Goal: Transaction & Acquisition: Download file/media

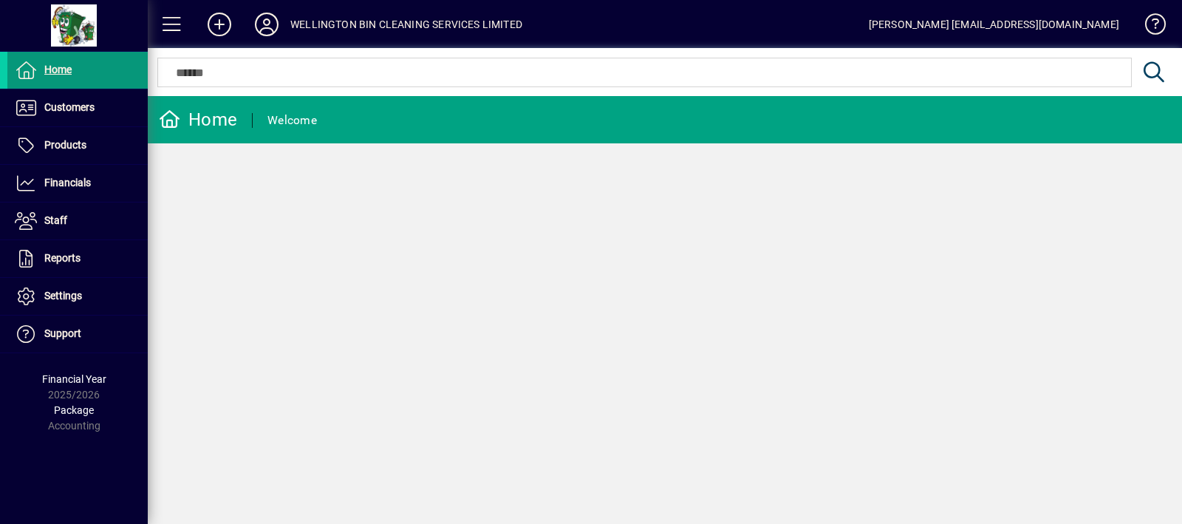
click at [106, 70] on span at bounding box center [77, 69] width 140 height 35
click at [101, 119] on span at bounding box center [77, 107] width 140 height 35
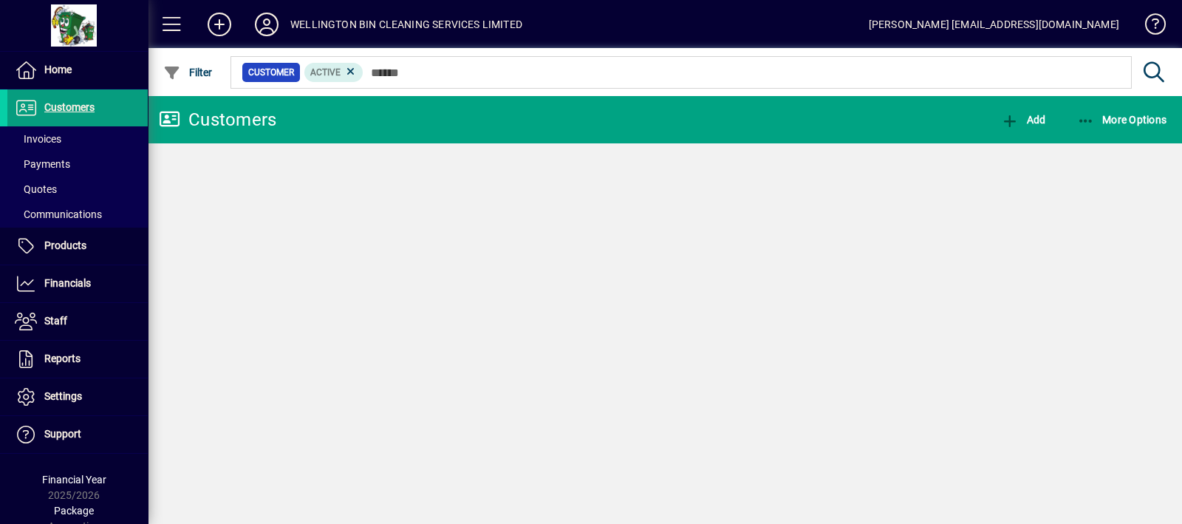
click at [96, 142] on span at bounding box center [77, 138] width 140 height 35
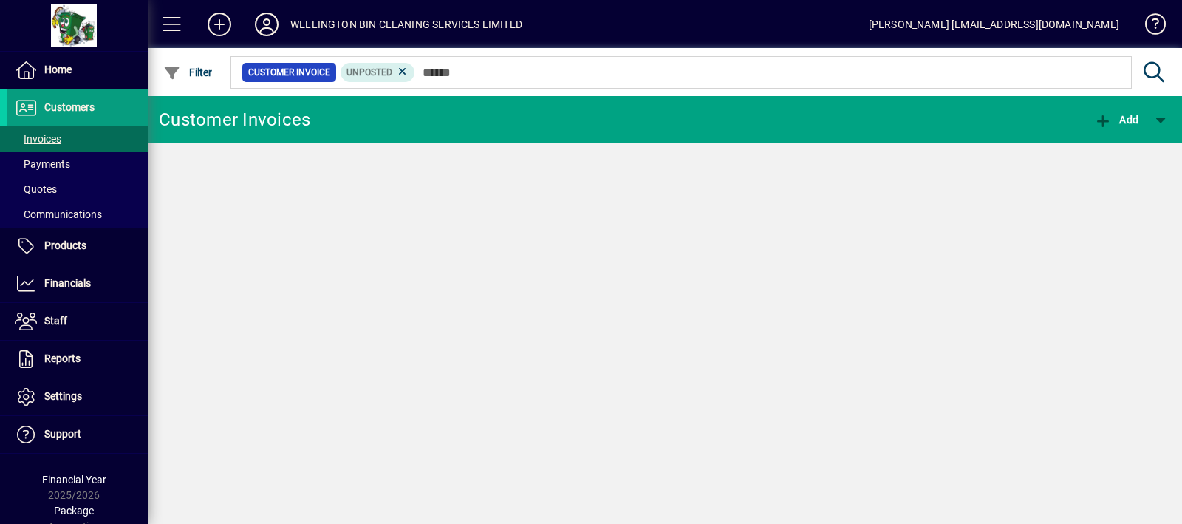
click at [398, 72] on icon at bounding box center [402, 71] width 13 height 13
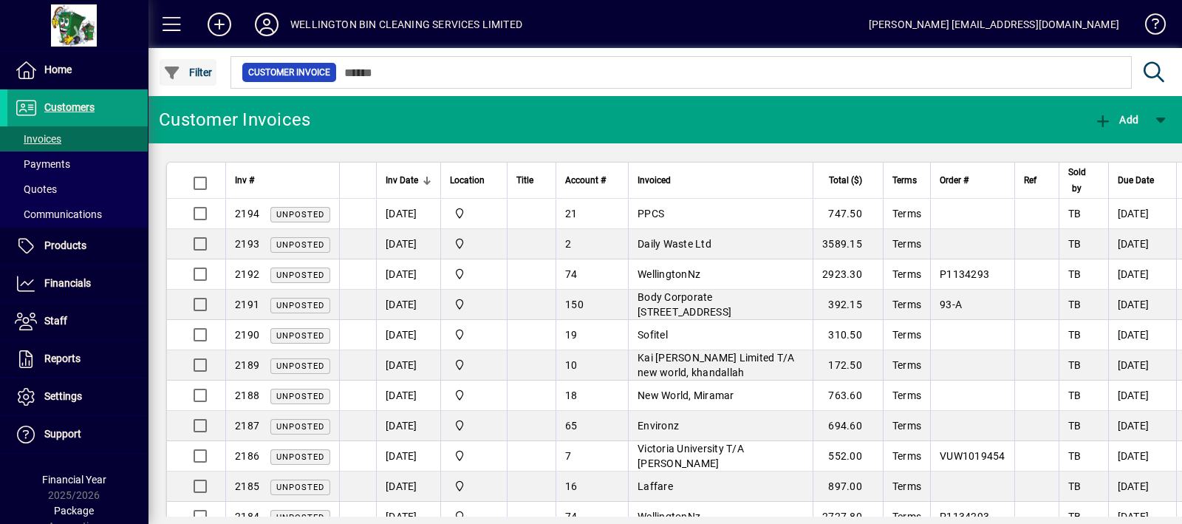
click at [176, 78] on icon "button" at bounding box center [172, 73] width 18 height 15
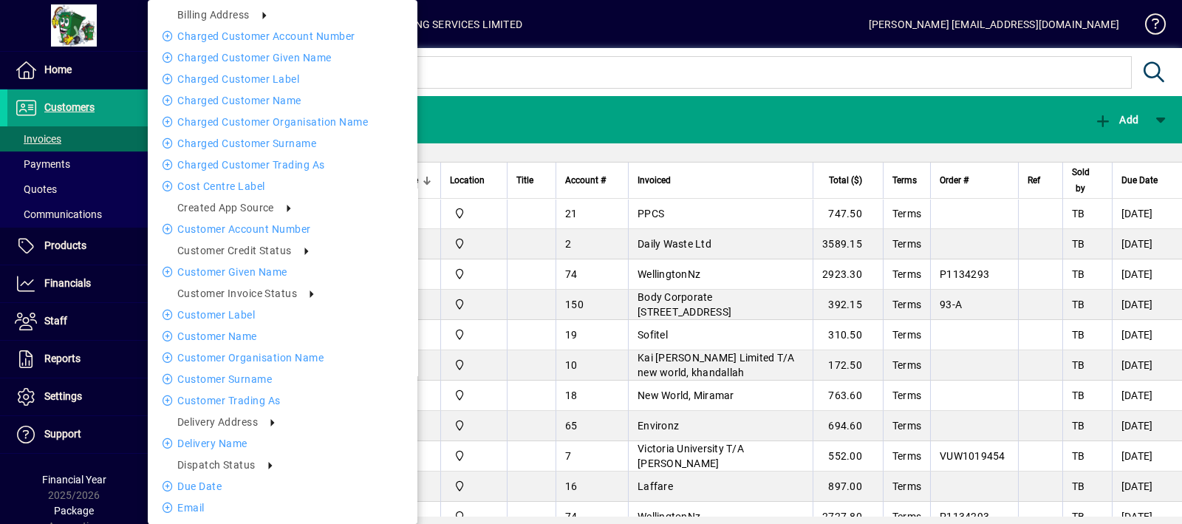
click at [393, 77] on div "Billing address Charged Customer Account number Charged Customer Given name Cha…" at bounding box center [283, 262] width 270 height 524
click at [610, 64] on div at bounding box center [591, 262] width 1182 height 524
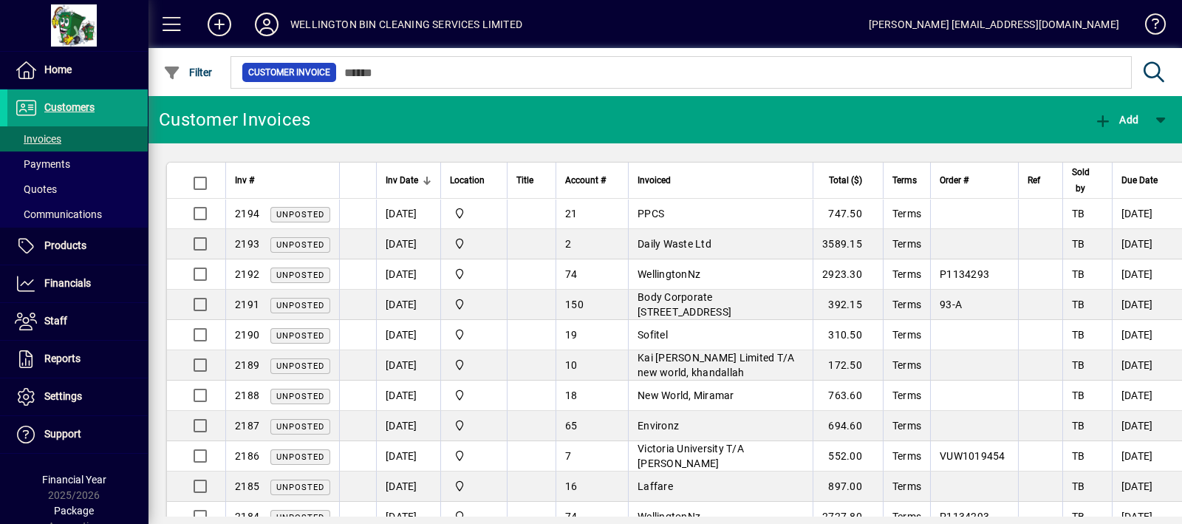
click at [610, 64] on div at bounding box center [745, 56] width 1034 height 16
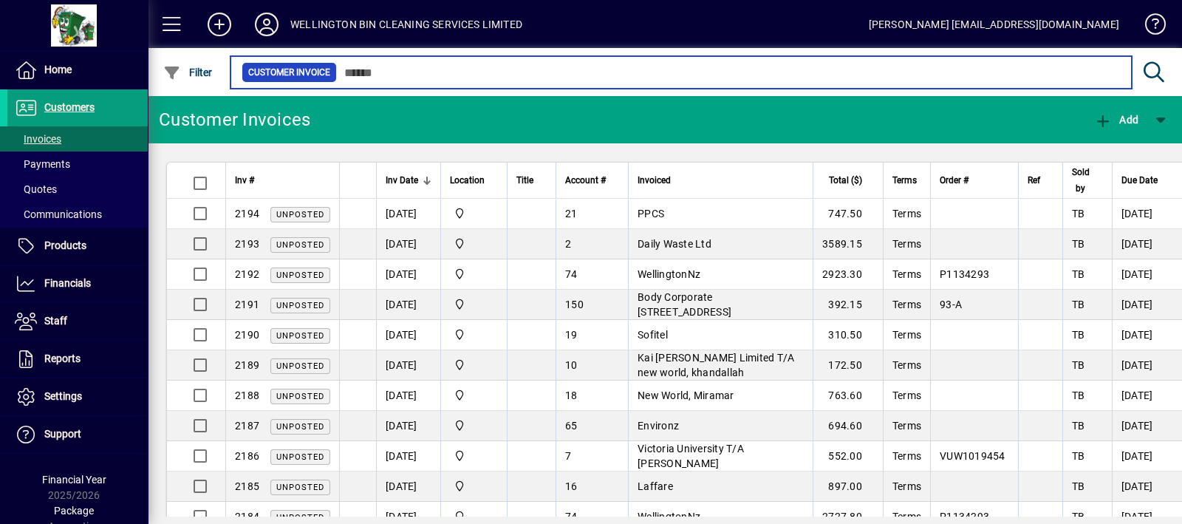
click at [437, 71] on input "text" at bounding box center [728, 72] width 783 height 21
type input "****"
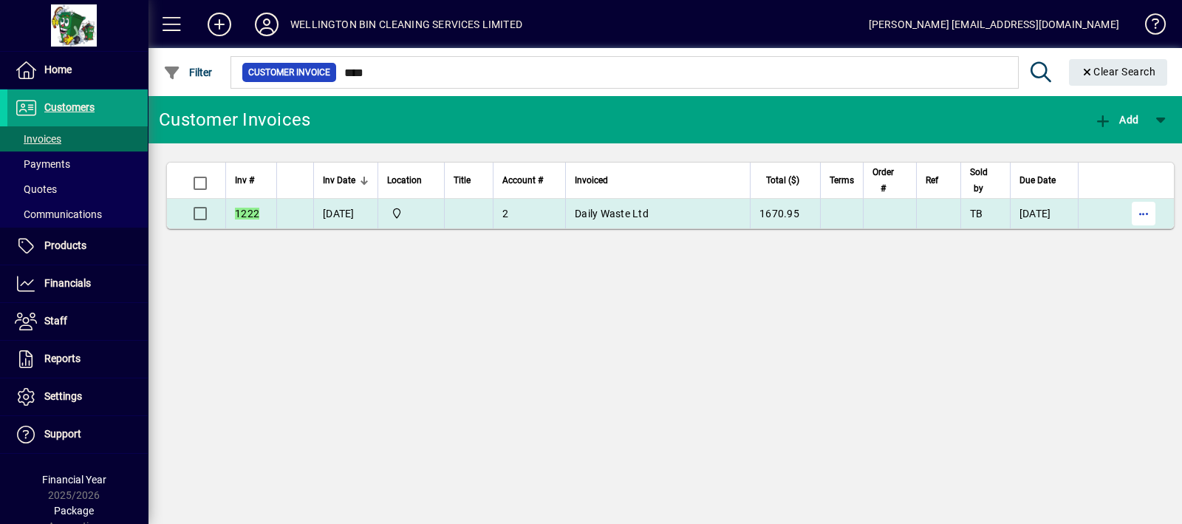
click at [1161, 216] on span "button" at bounding box center [1143, 213] width 35 height 35
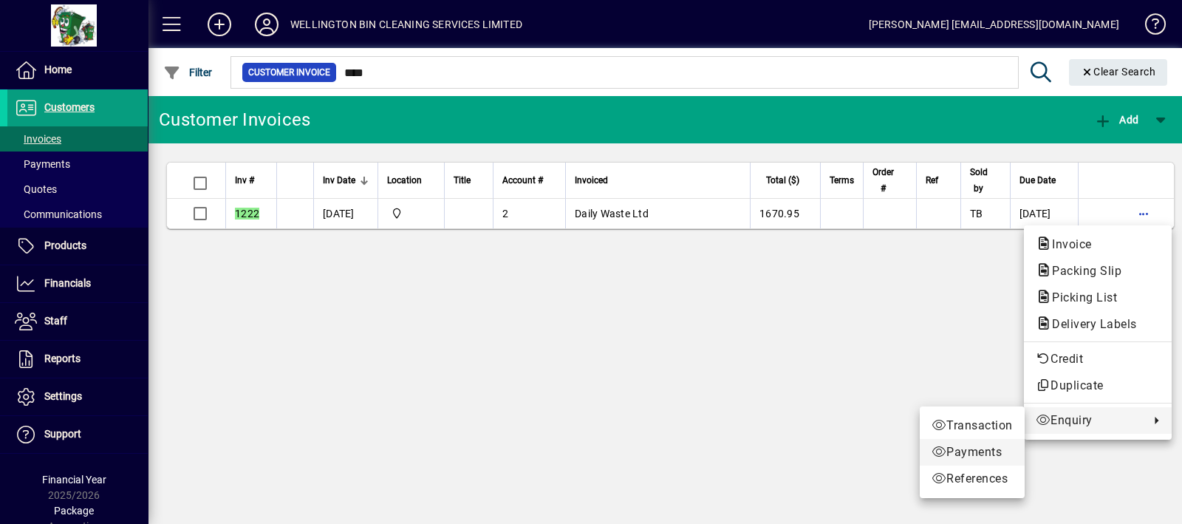
click at [990, 453] on span "Payments" at bounding box center [972, 452] width 81 height 18
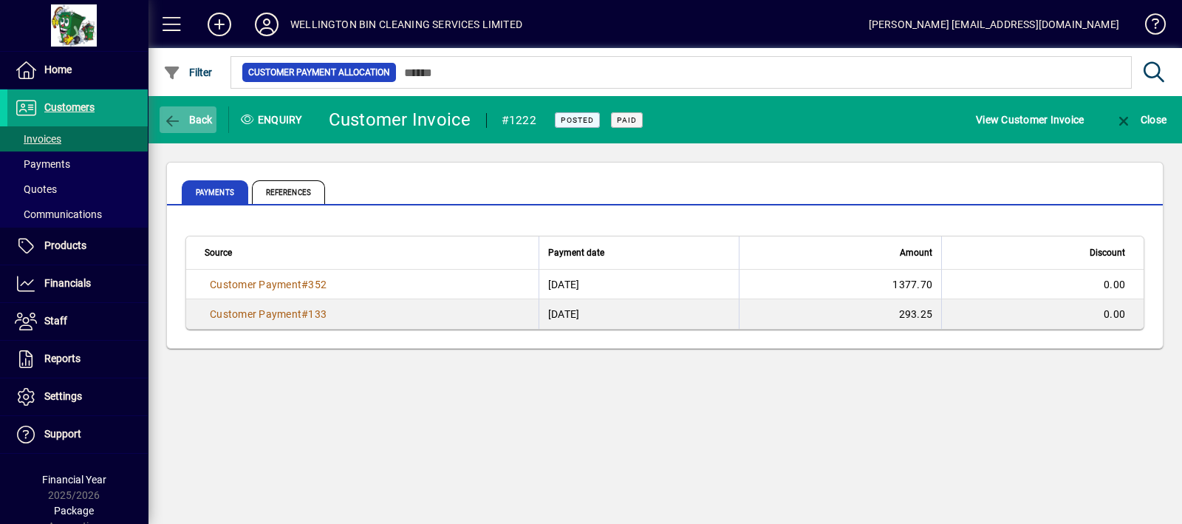
click at [174, 116] on icon "button" at bounding box center [172, 121] width 18 height 15
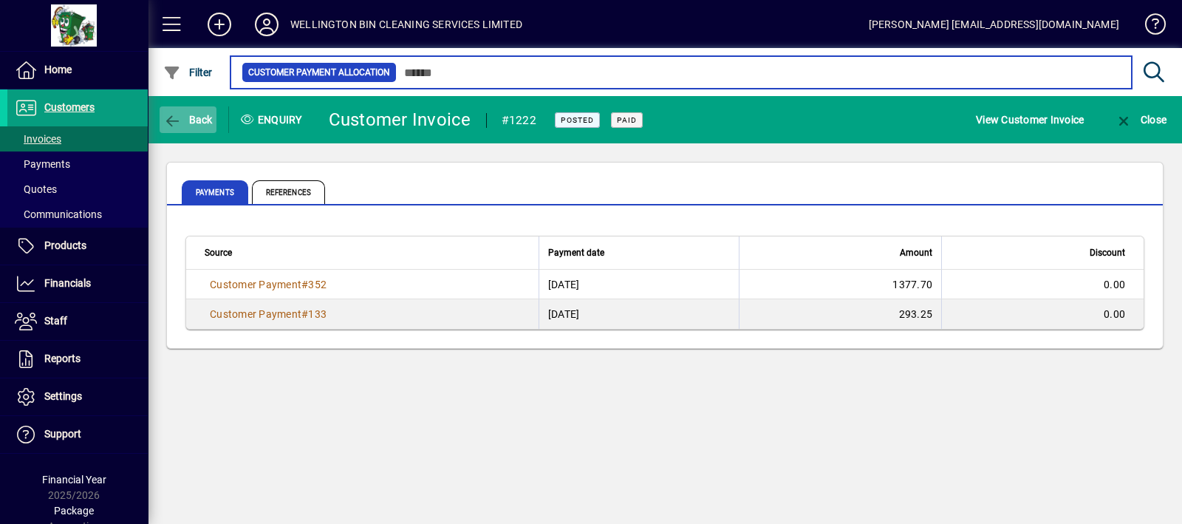
type input "****"
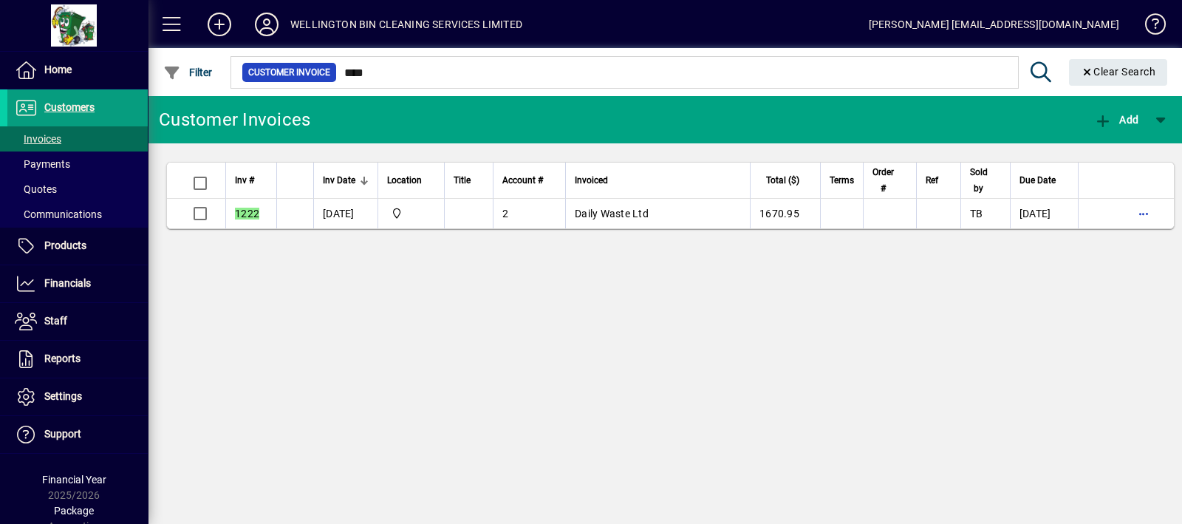
click at [349, 230] on app-page-flat "Inv # Inv Date Location Title Account # Invoiced Total ($) Terms Order # Ref So…" at bounding box center [665, 195] width 1034 height 104
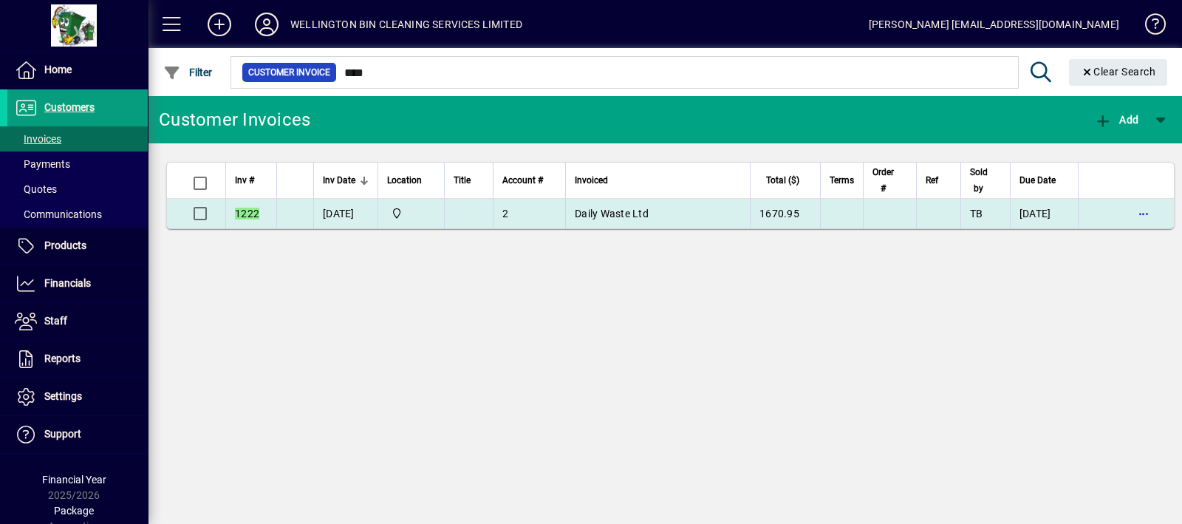
click at [350, 222] on td "[DATE]" at bounding box center [345, 214] width 64 height 30
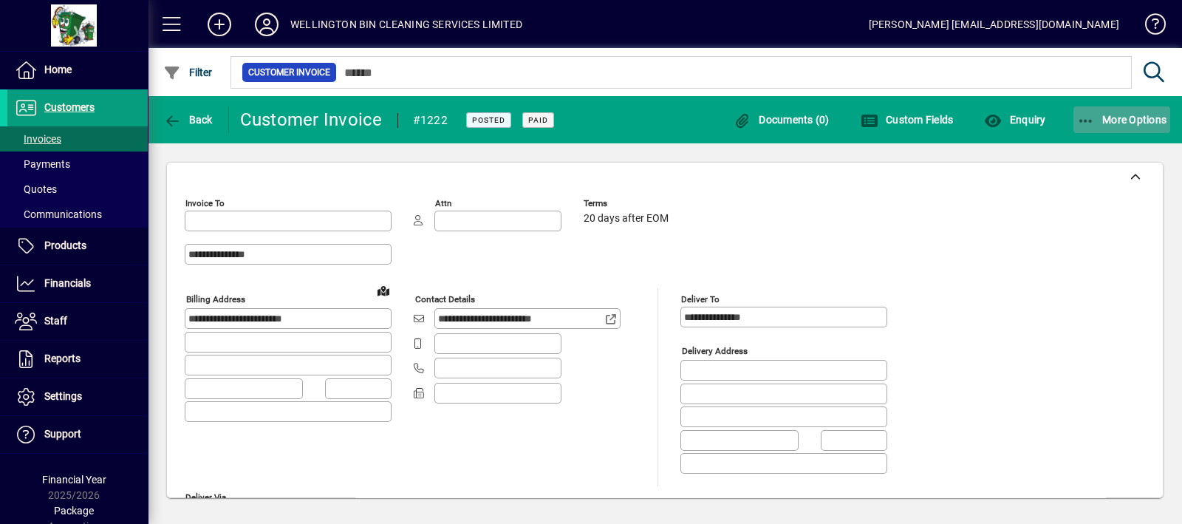
click at [1125, 114] on span "More Options" at bounding box center [1122, 120] width 90 height 12
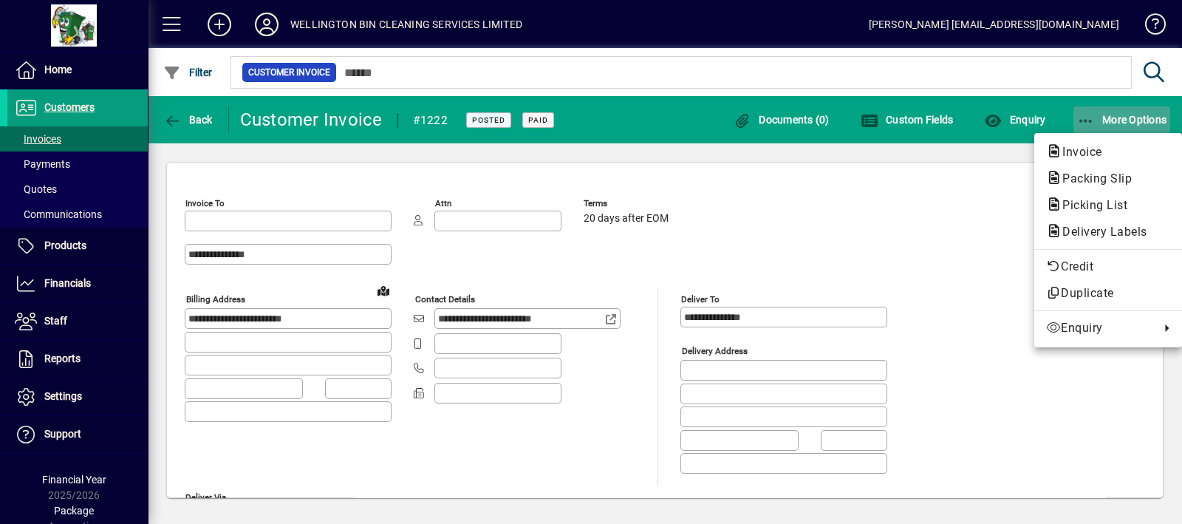
type input "**********"
type input "*******"
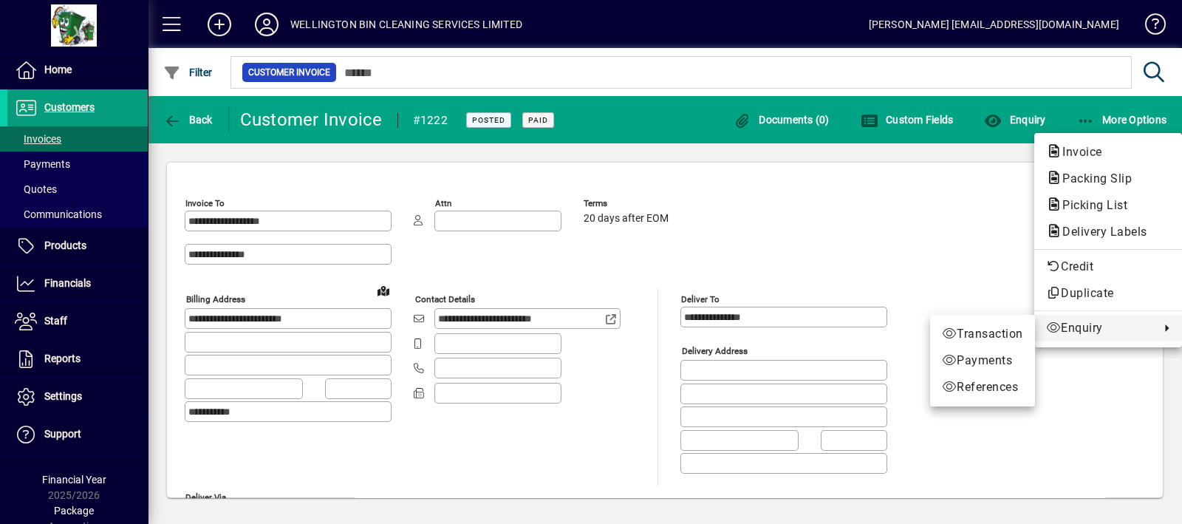
click at [61, 146] on div at bounding box center [591, 262] width 1182 height 524
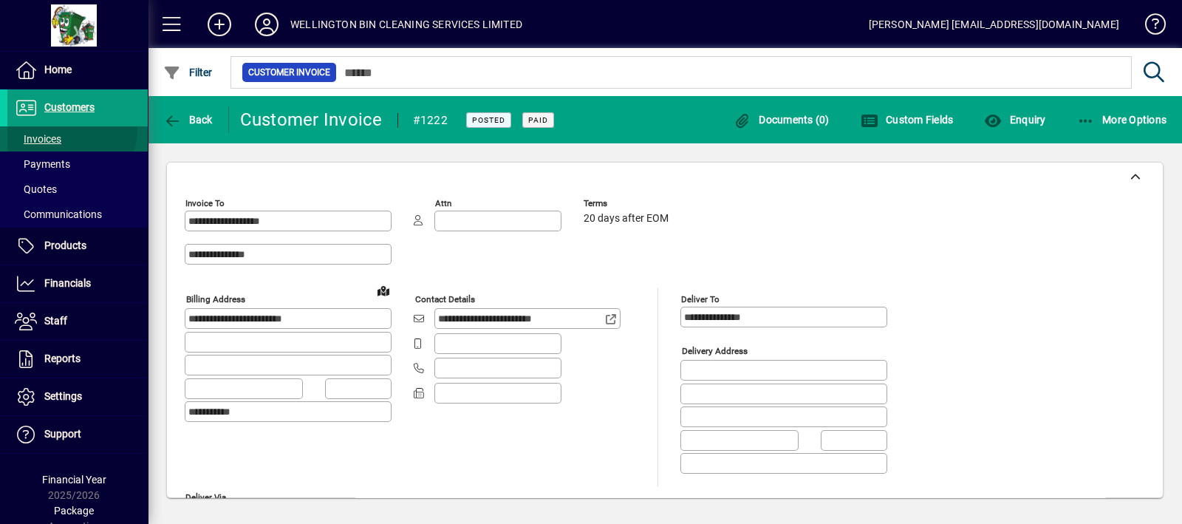
click at [69, 129] on span at bounding box center [77, 138] width 140 height 35
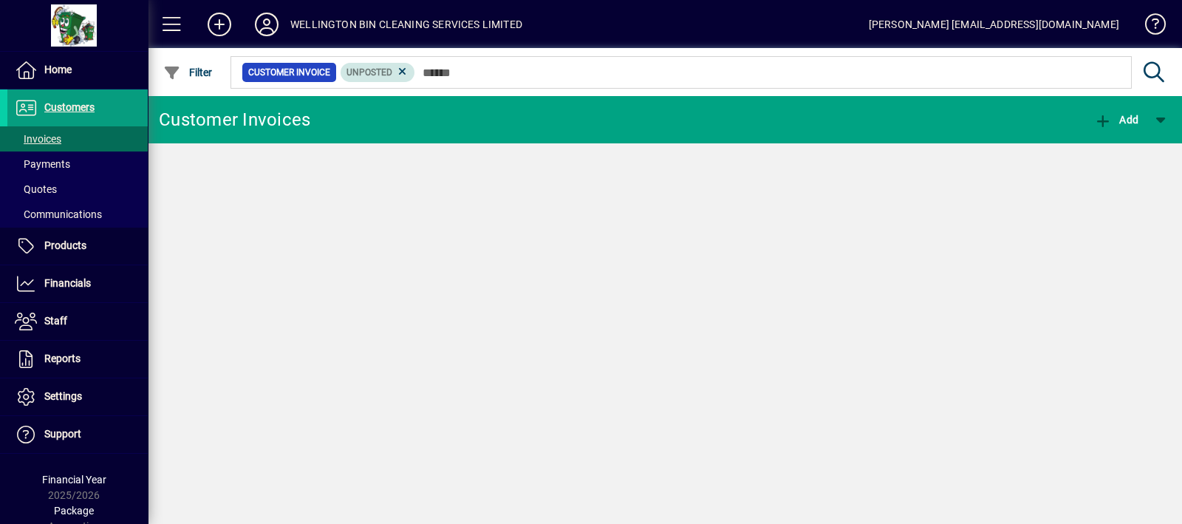
click at [408, 66] on mat-chip "Unposted" at bounding box center [378, 72] width 75 height 19
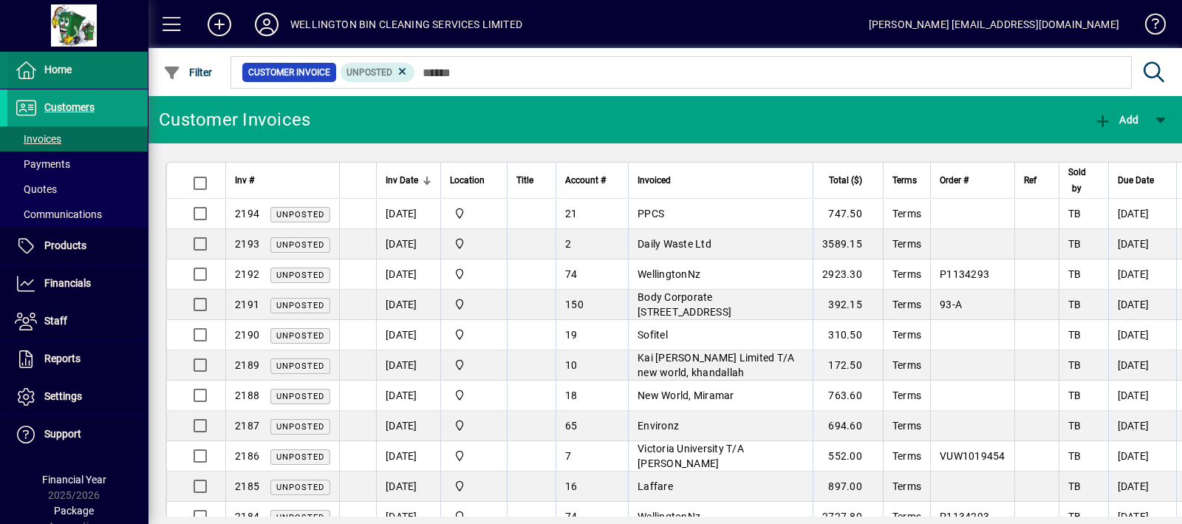
click at [120, 86] on span at bounding box center [77, 69] width 140 height 35
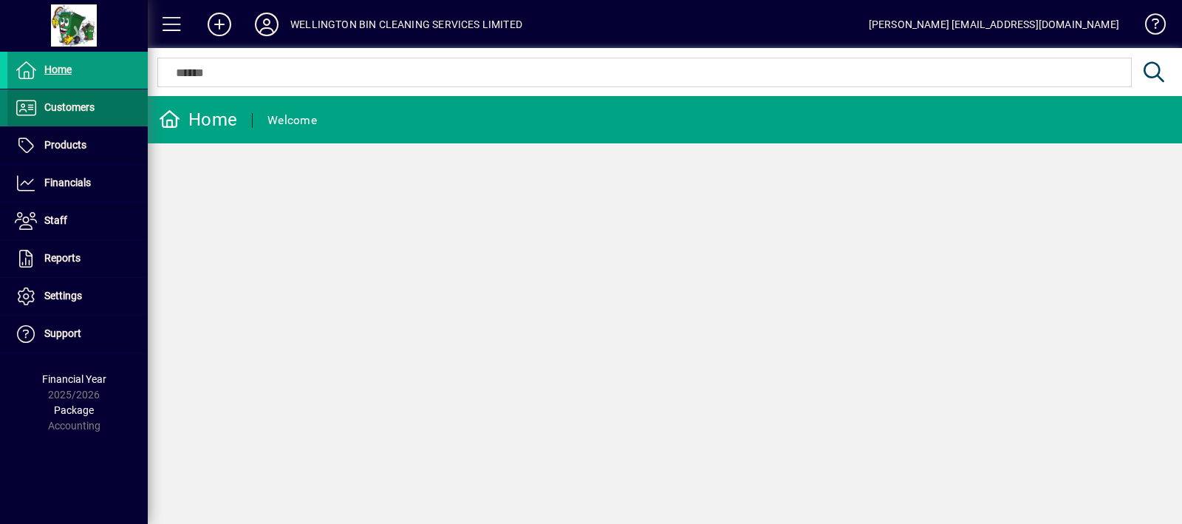
click at [115, 97] on span at bounding box center [77, 107] width 140 height 35
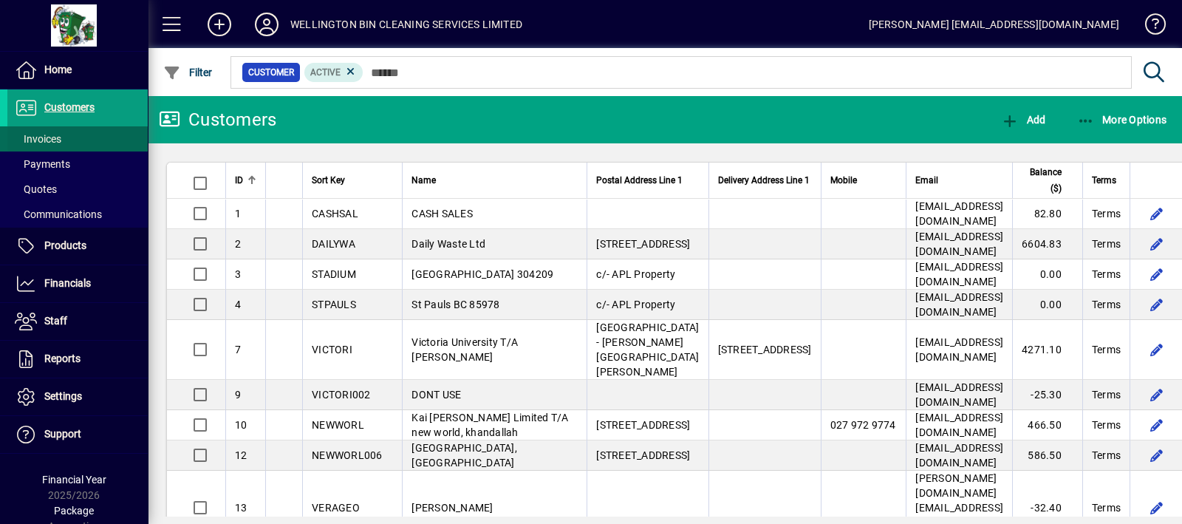
click at [45, 141] on span "Invoices" at bounding box center [38, 139] width 47 height 12
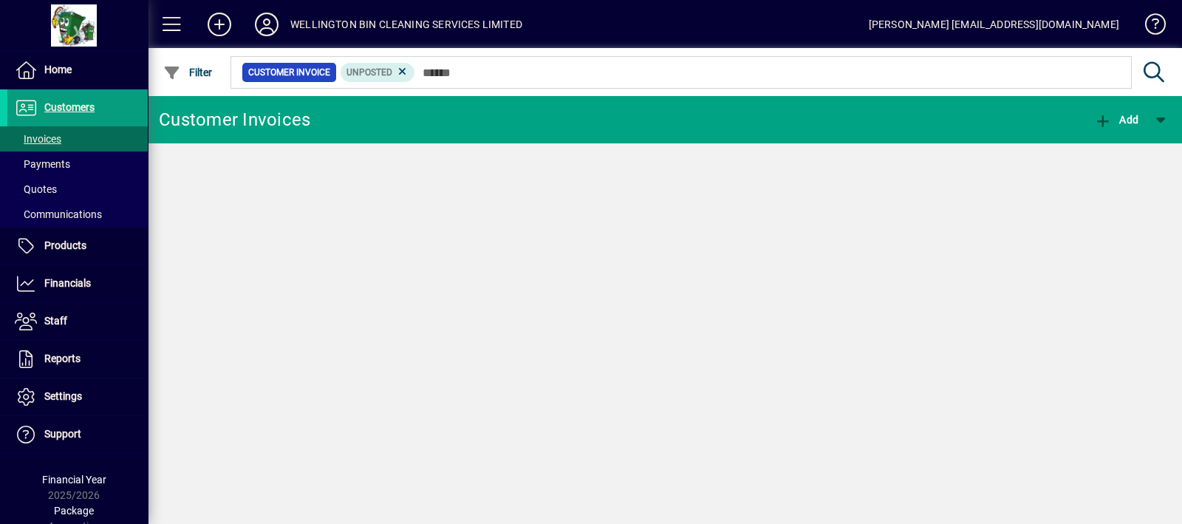
click at [405, 72] on icon at bounding box center [402, 71] width 13 height 13
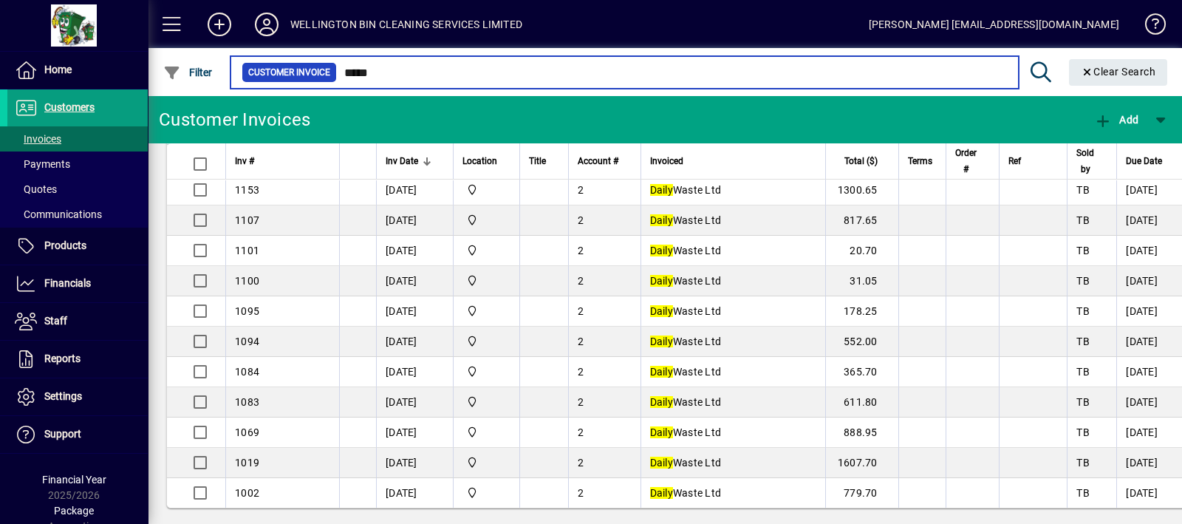
scroll to position [1578, 0]
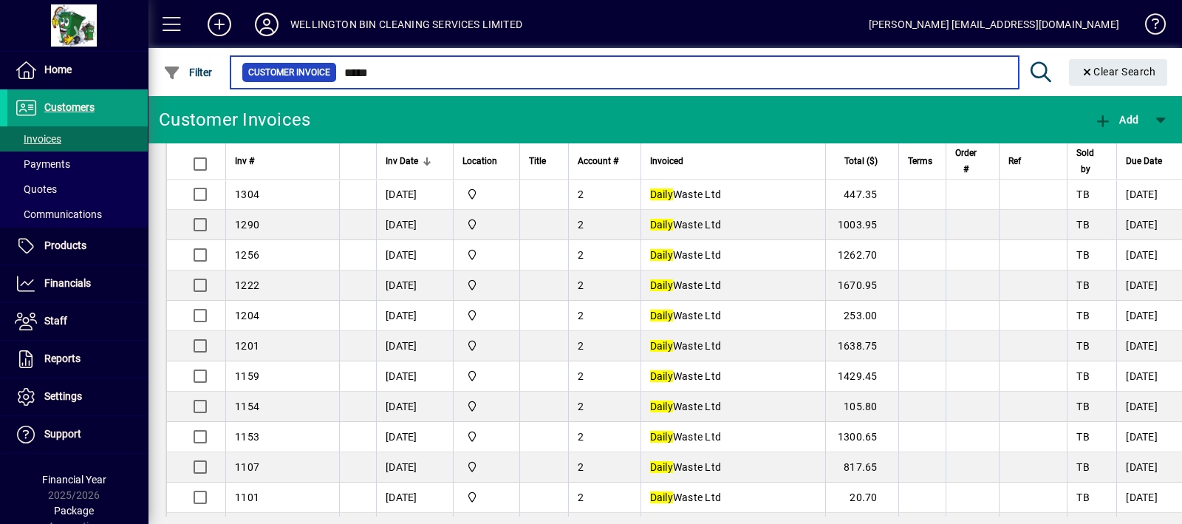
type input "*****"
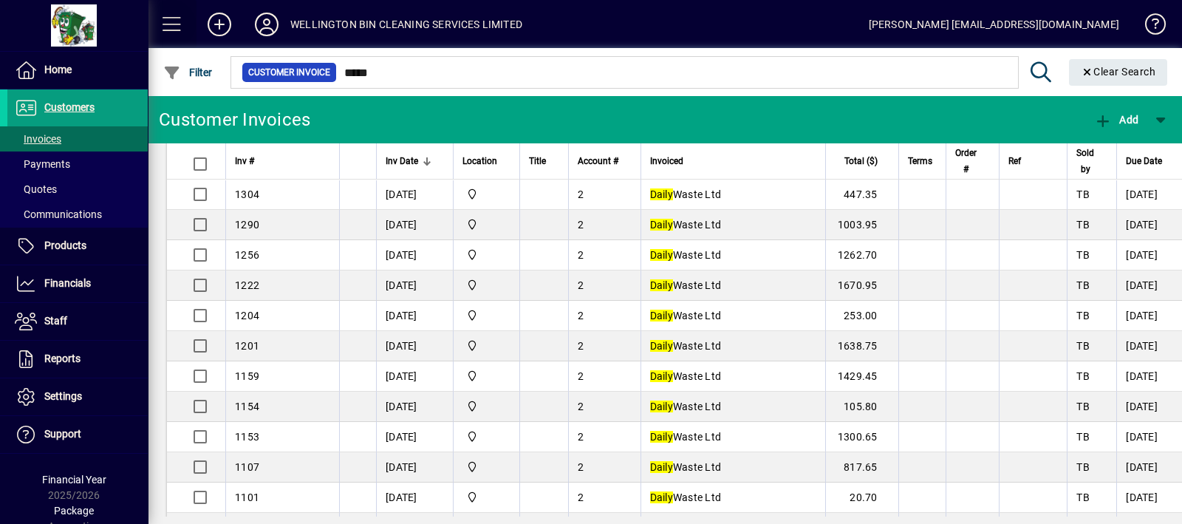
click at [170, 21] on span at bounding box center [171, 24] width 35 height 35
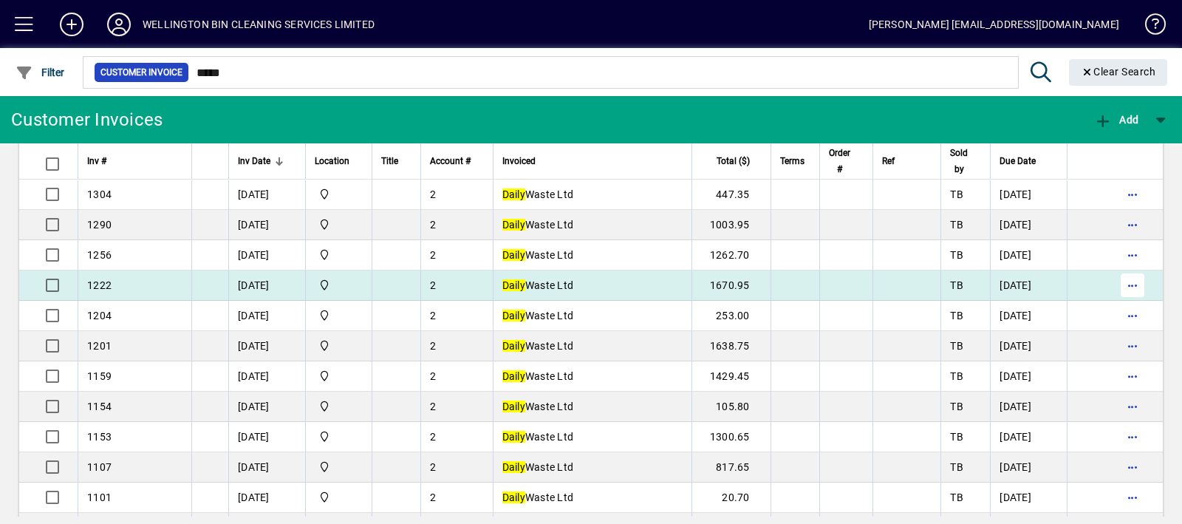
click at [1119, 278] on span "button" at bounding box center [1132, 284] width 35 height 35
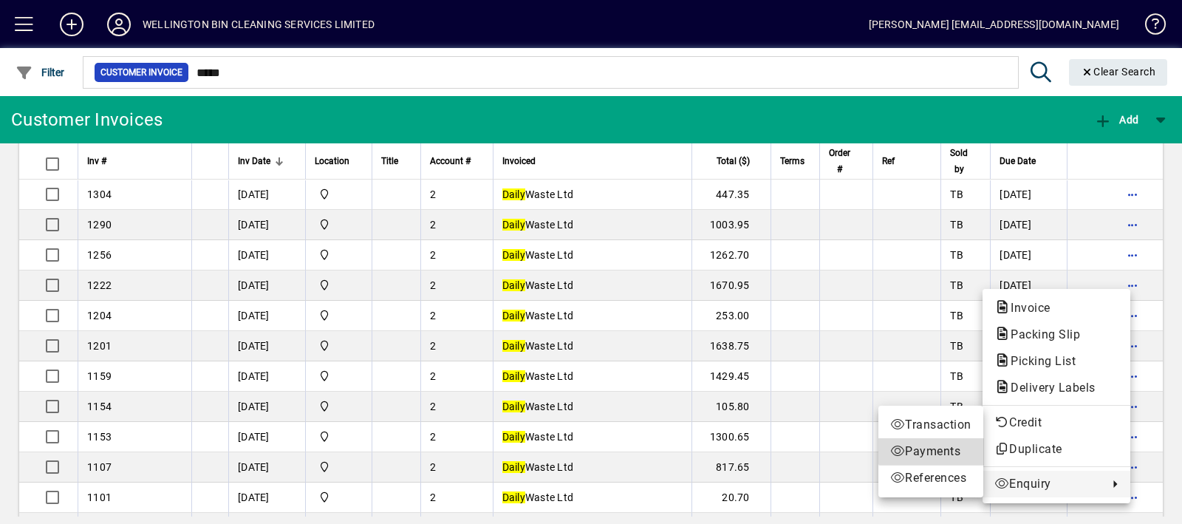
click at [960, 443] on span "Payments" at bounding box center [930, 452] width 81 height 18
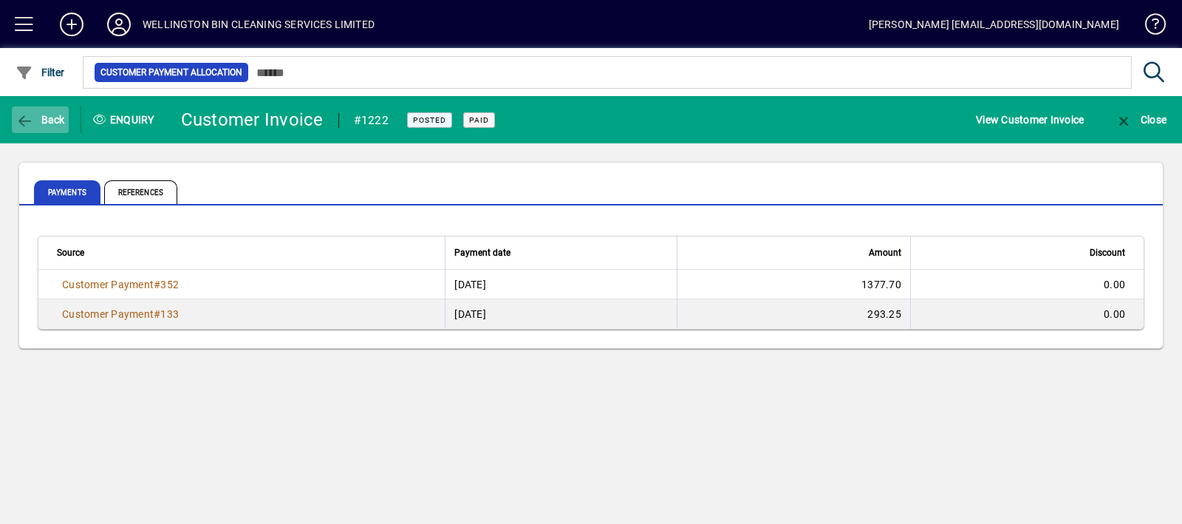
click at [47, 114] on span "Back" at bounding box center [40, 120] width 49 height 12
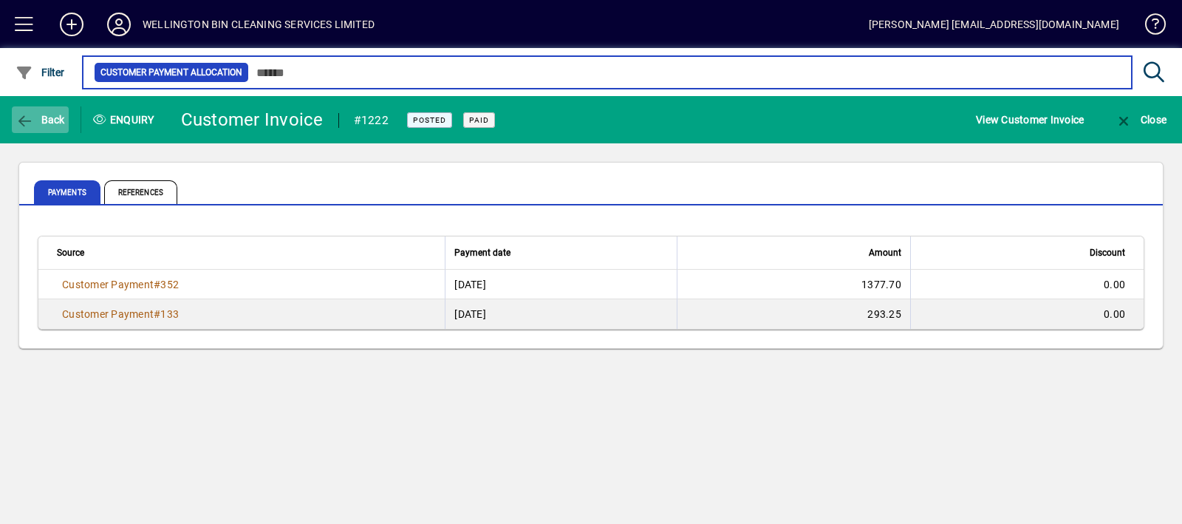
type input "*****"
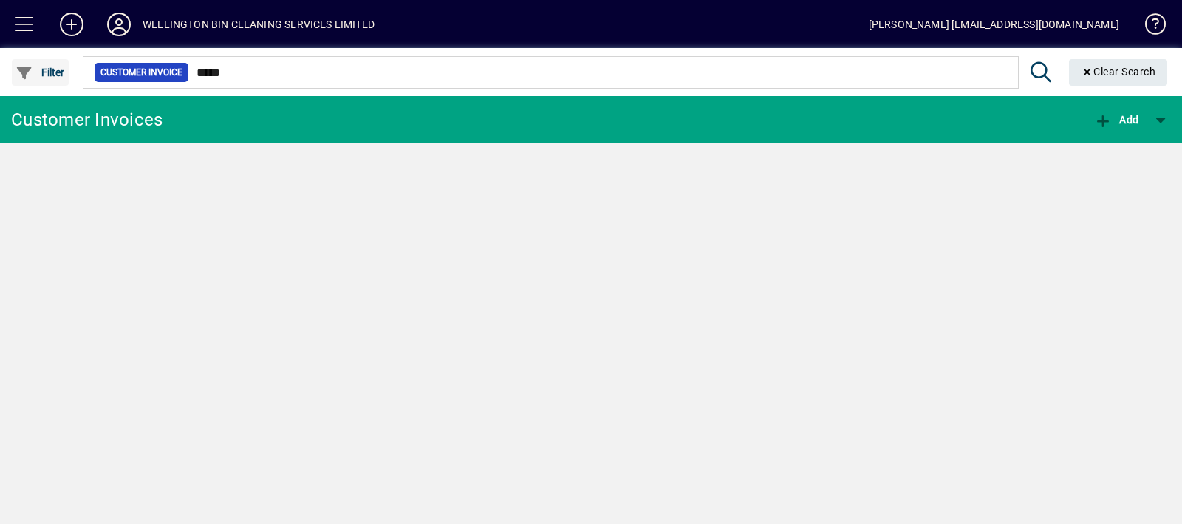
click at [38, 75] on span "Filter" at bounding box center [40, 72] width 49 height 12
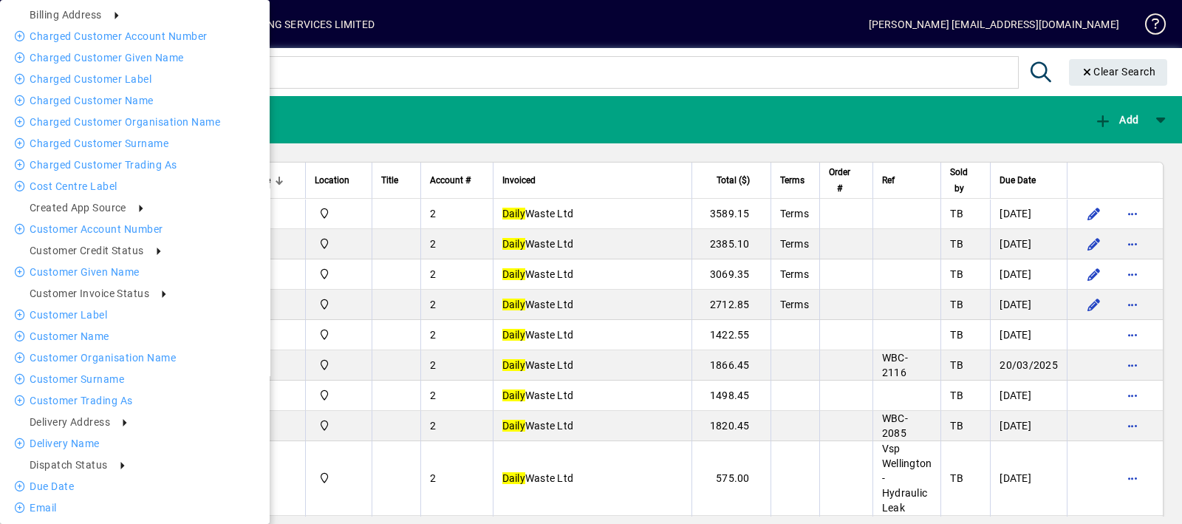
click at [444, 77] on div at bounding box center [591, 262] width 1182 height 524
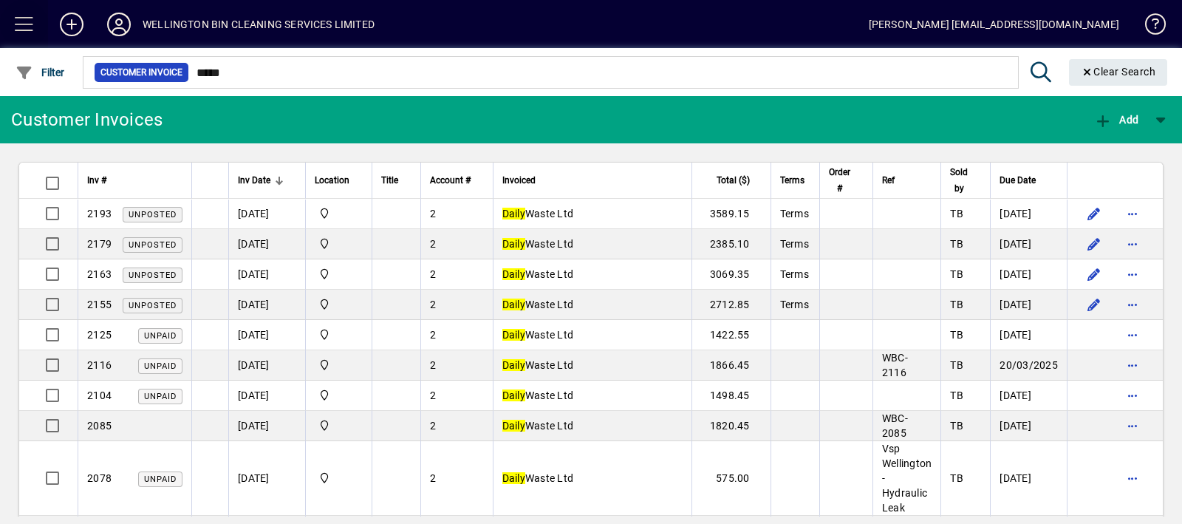
click at [30, 27] on span at bounding box center [24, 24] width 35 height 35
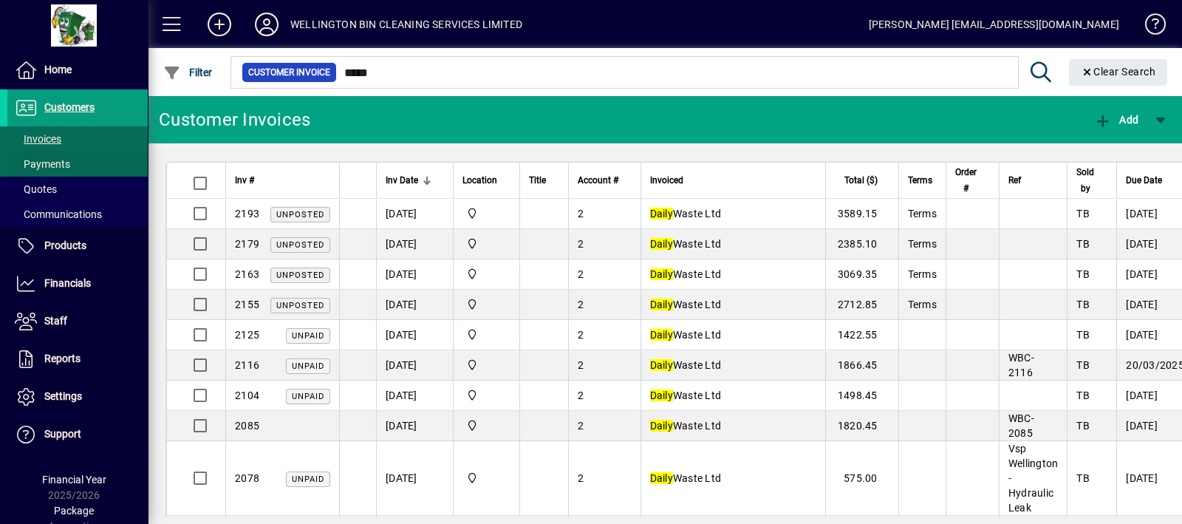
click at [85, 164] on span at bounding box center [77, 163] width 140 height 35
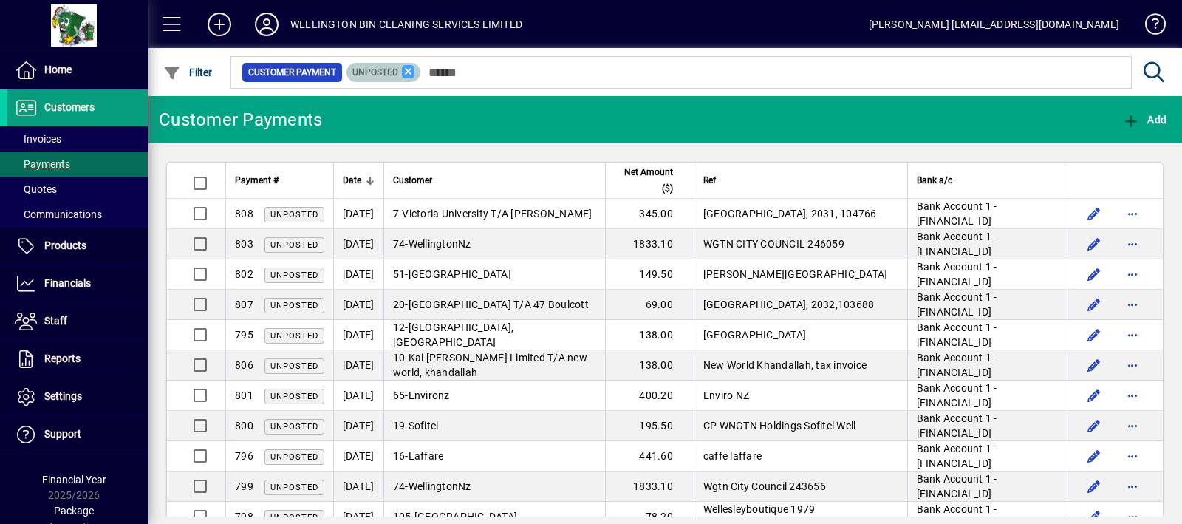
click at [406, 75] on icon at bounding box center [408, 71] width 13 height 13
click at [160, 15] on span at bounding box center [171, 24] width 35 height 35
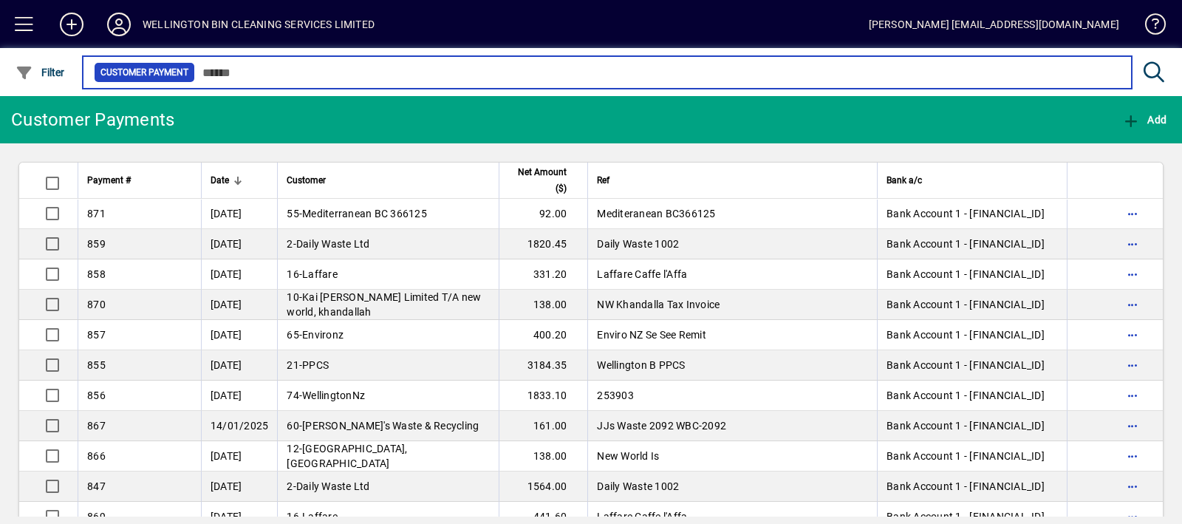
click at [395, 68] on input "text" at bounding box center [657, 72] width 925 height 21
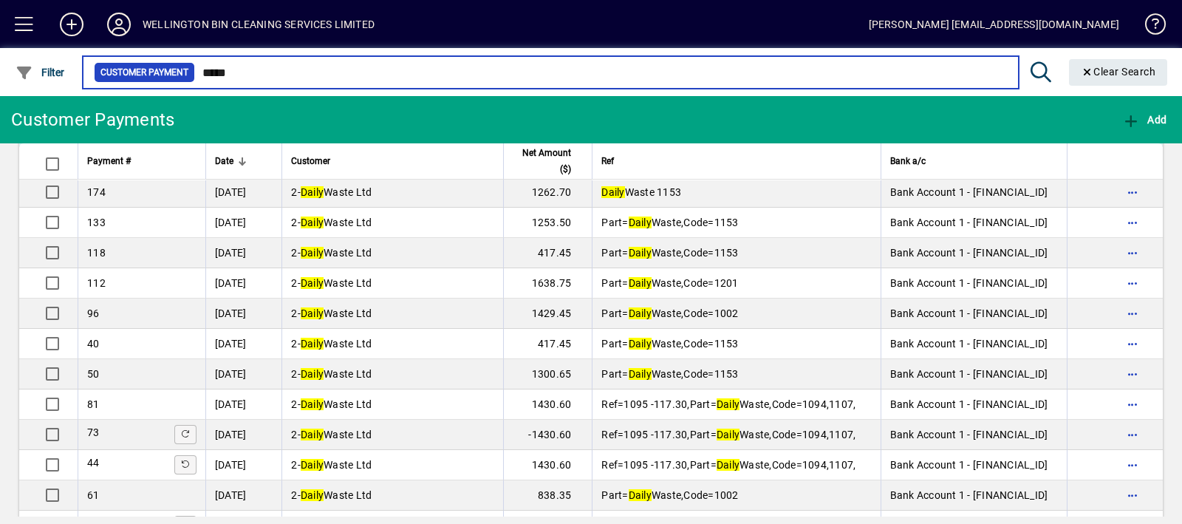
scroll to position [1078, 0]
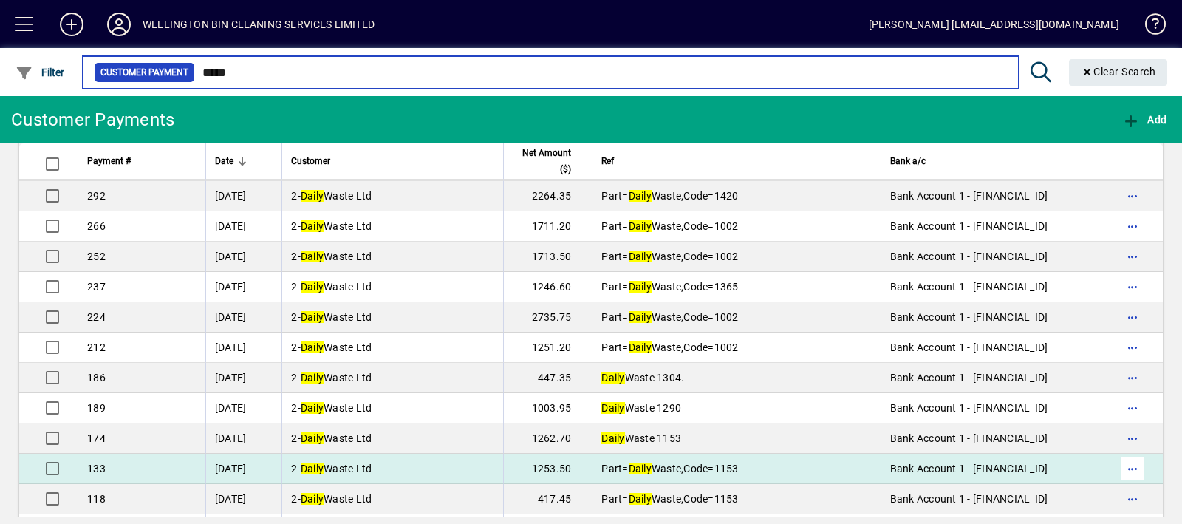
type input "*****"
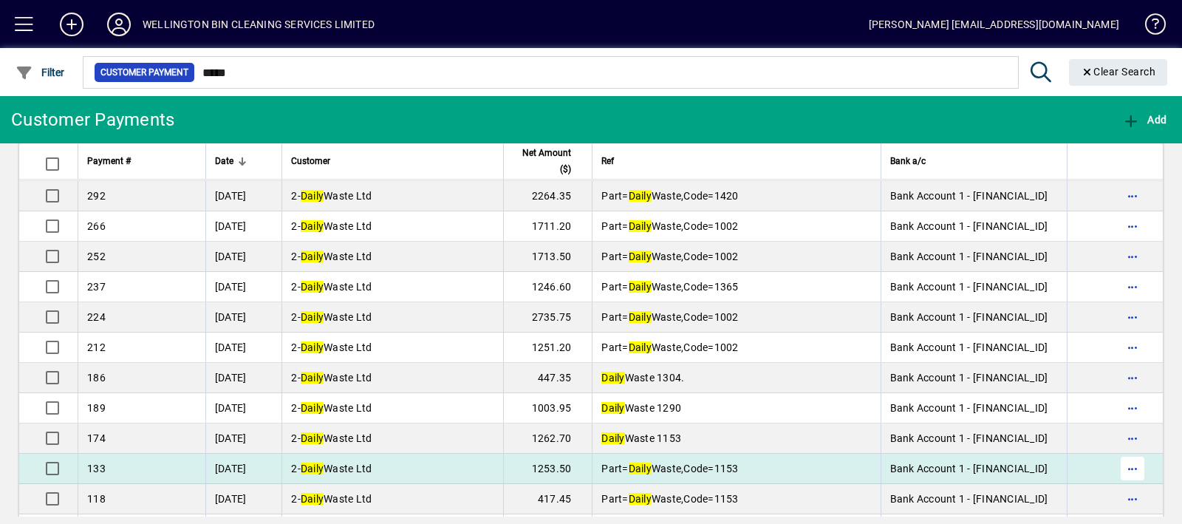
click at [1125, 468] on span "button" at bounding box center [1132, 468] width 35 height 35
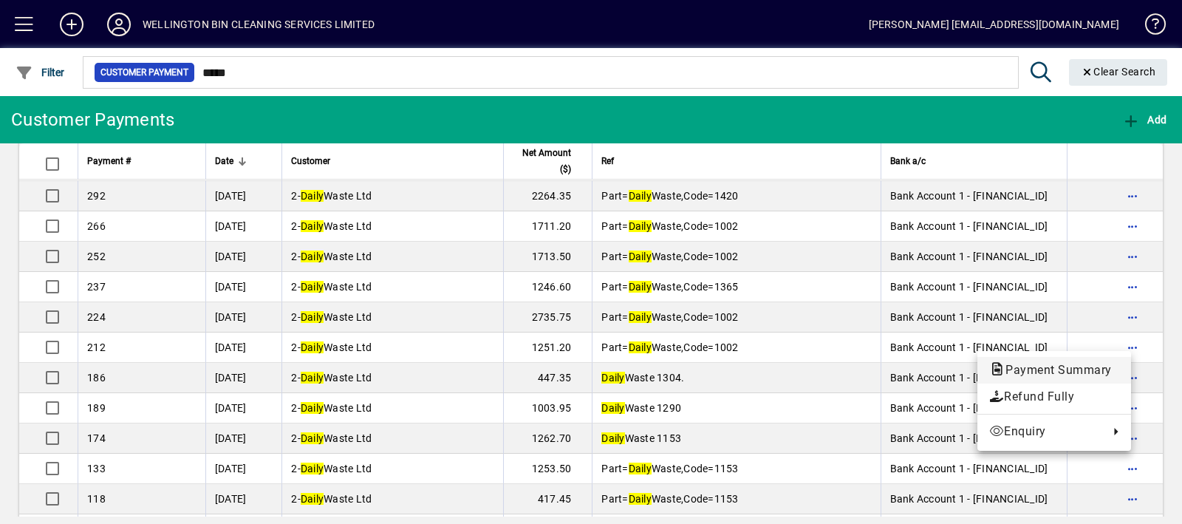
click at [1097, 363] on span "Payment Summary" at bounding box center [1054, 370] width 130 height 14
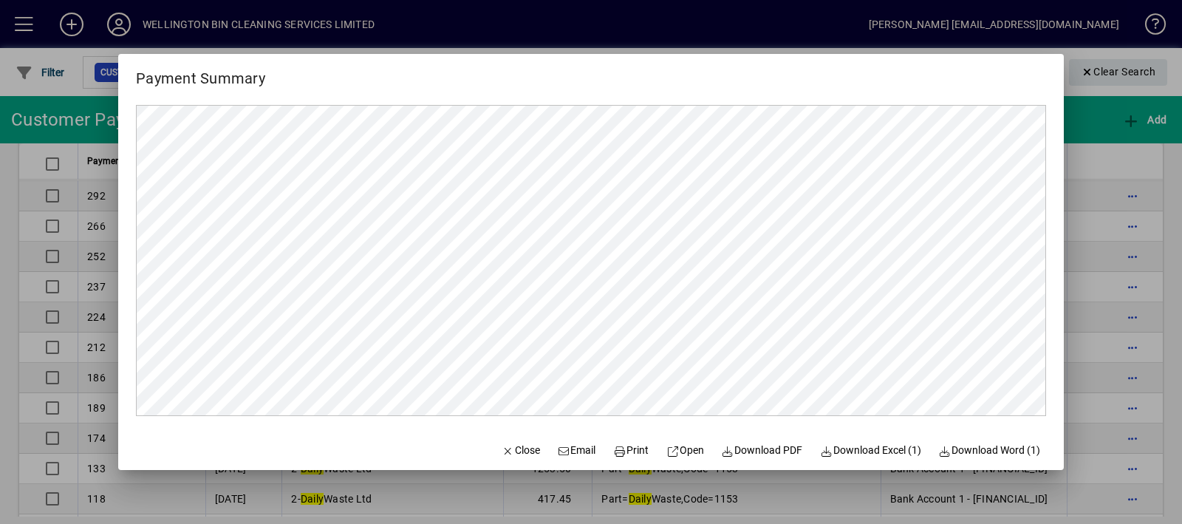
scroll to position [0, 0]
click at [765, 443] on span "Download PDF" at bounding box center [762, 451] width 81 height 16
click at [510, 445] on span "Close" at bounding box center [521, 451] width 38 height 16
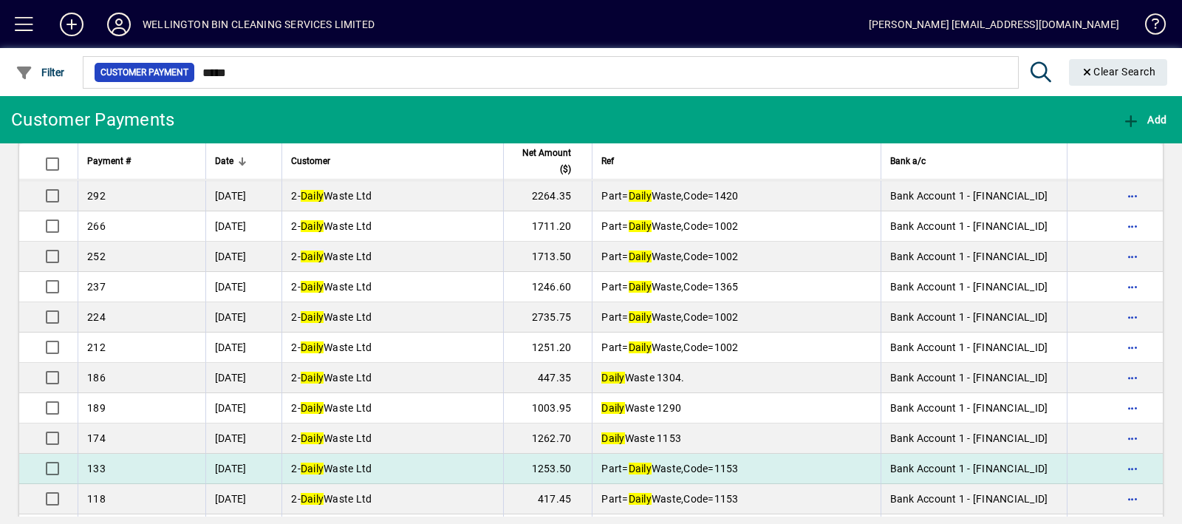
scroll to position [1324, 0]
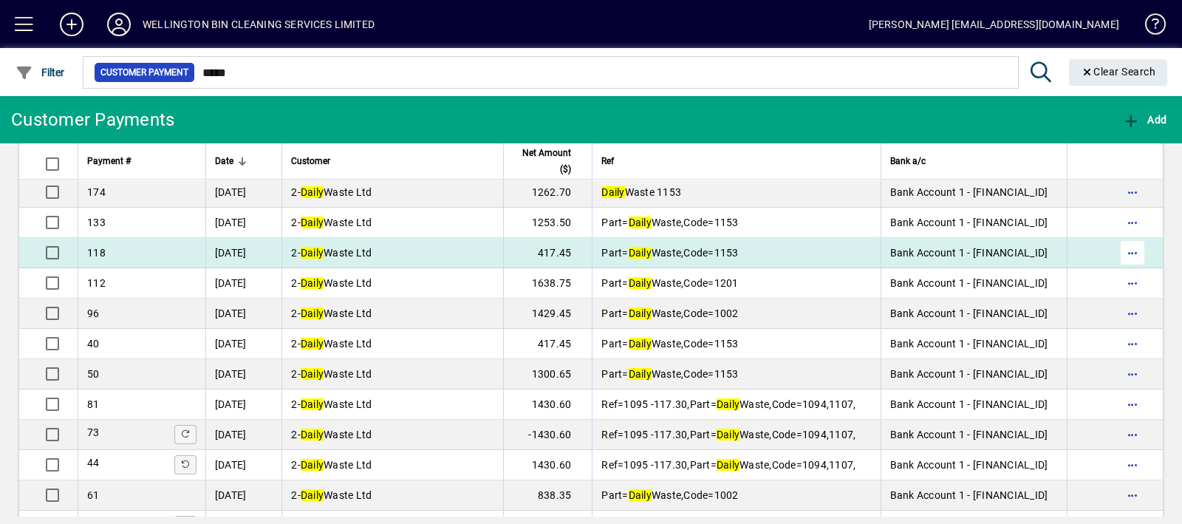
click at [1130, 248] on span "button" at bounding box center [1132, 252] width 35 height 35
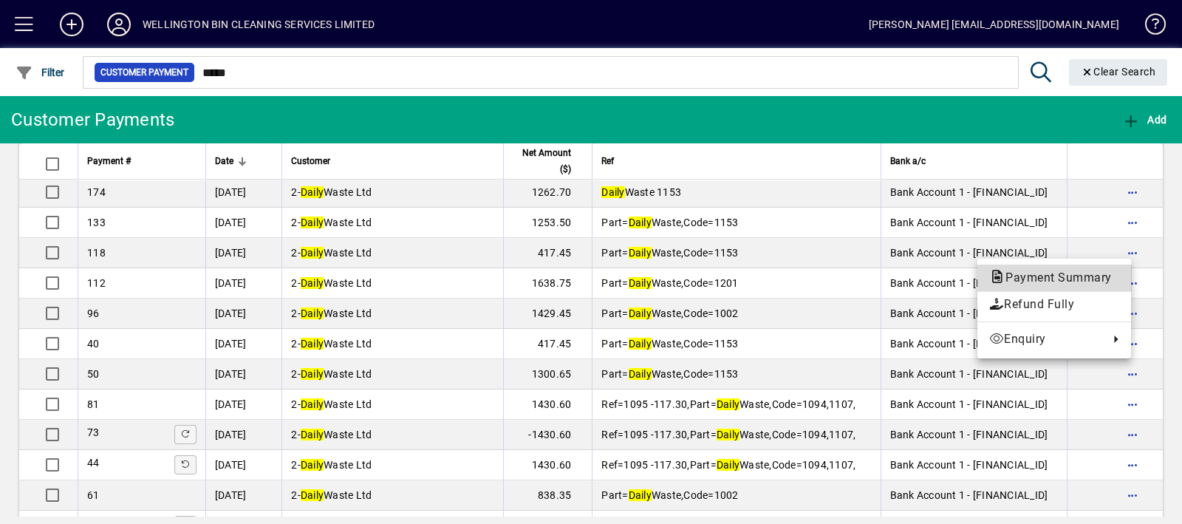
click at [1095, 269] on span "Payment Summary" at bounding box center [1054, 278] width 130 height 18
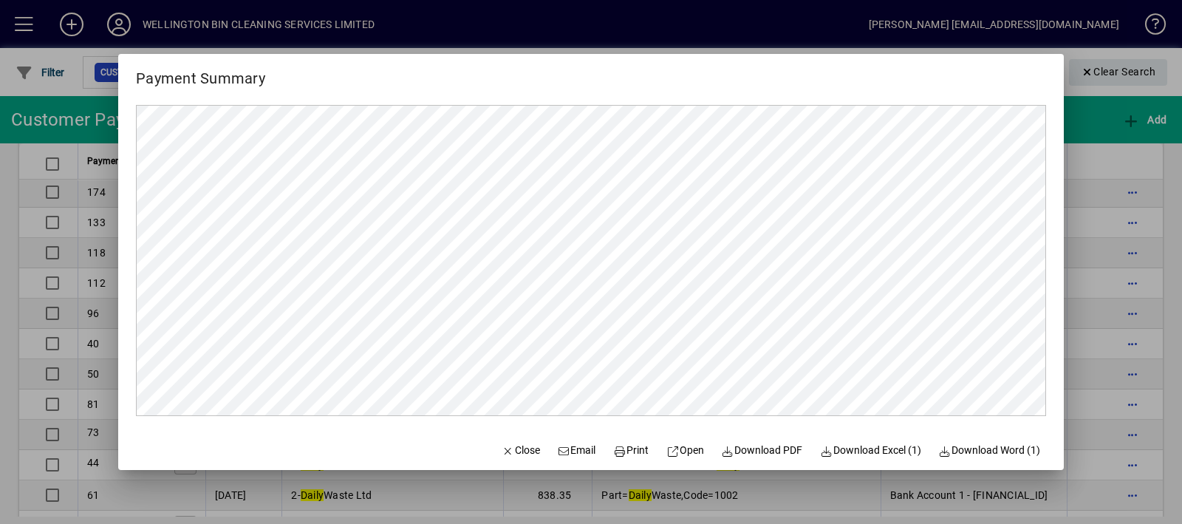
scroll to position [0, 0]
click at [754, 448] on span "Download PDF" at bounding box center [762, 451] width 81 height 16
click at [515, 437] on span "button" at bounding box center [521, 450] width 50 height 35
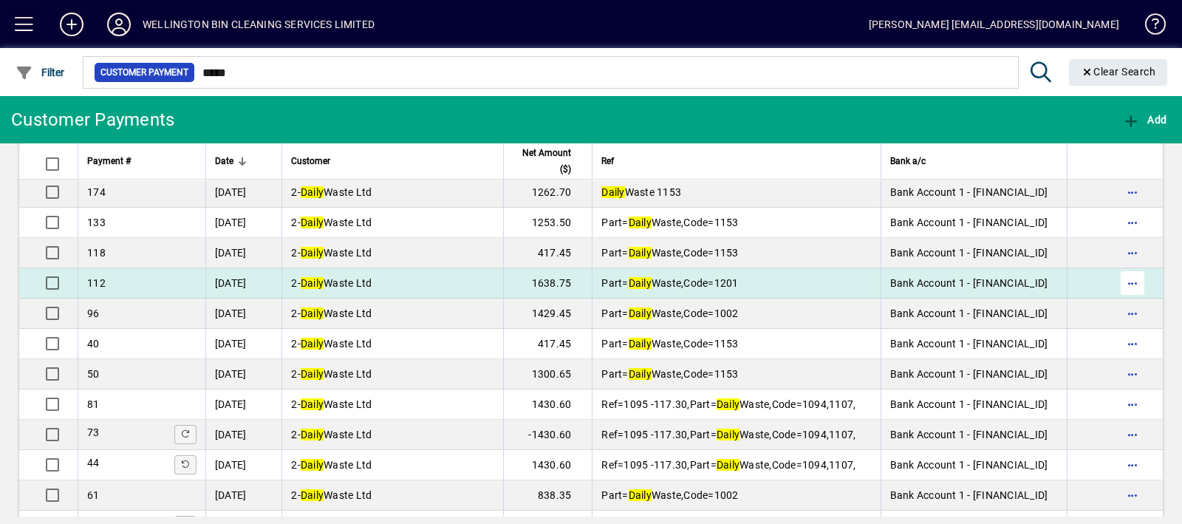
click at [1116, 279] on span "button" at bounding box center [1132, 282] width 35 height 35
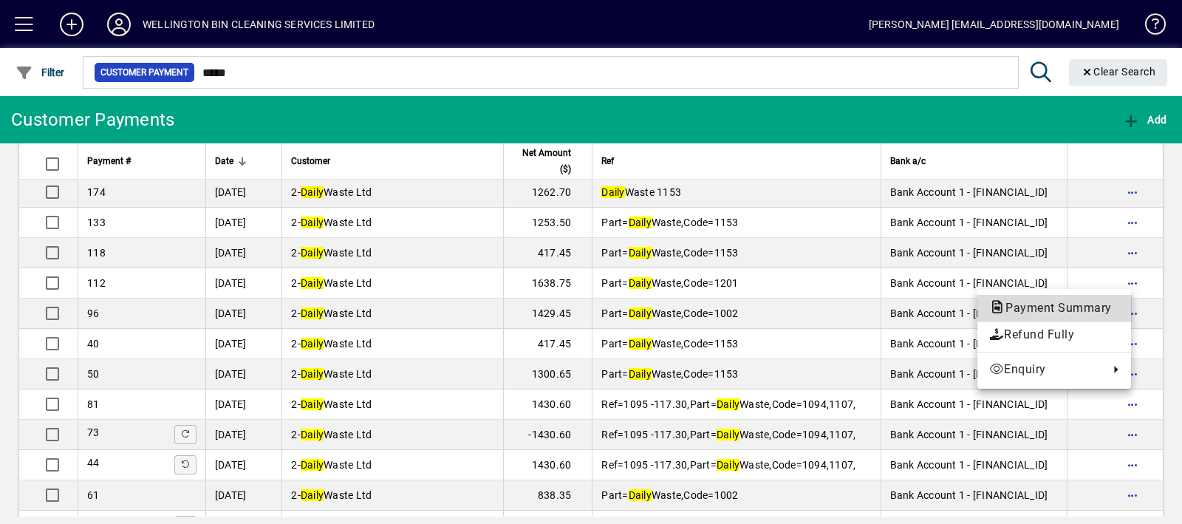
click at [1107, 301] on span "Payment Summary" at bounding box center [1054, 308] width 130 height 14
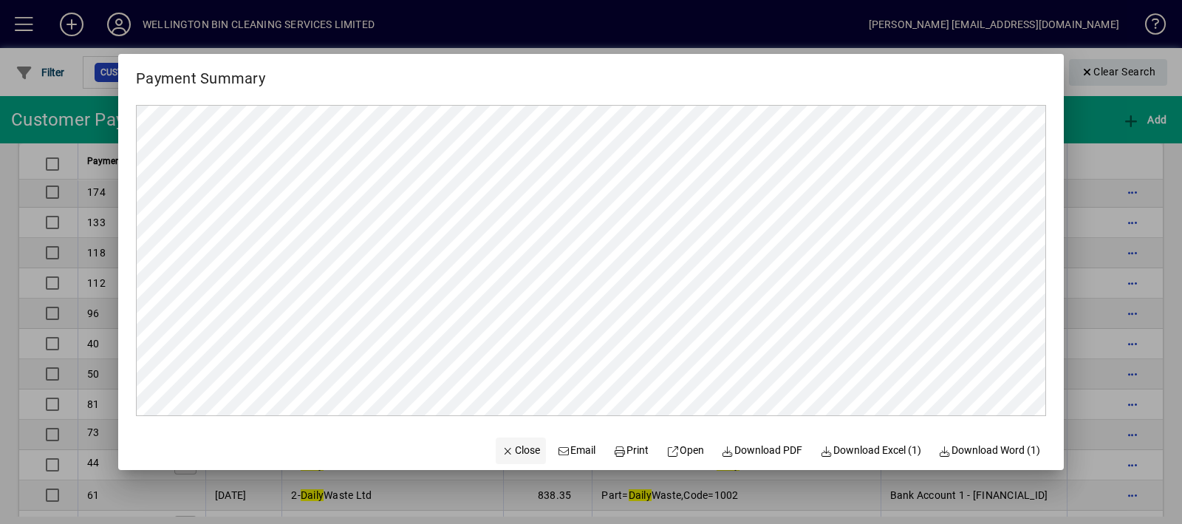
click at [519, 457] on span "Close" at bounding box center [521, 451] width 38 height 16
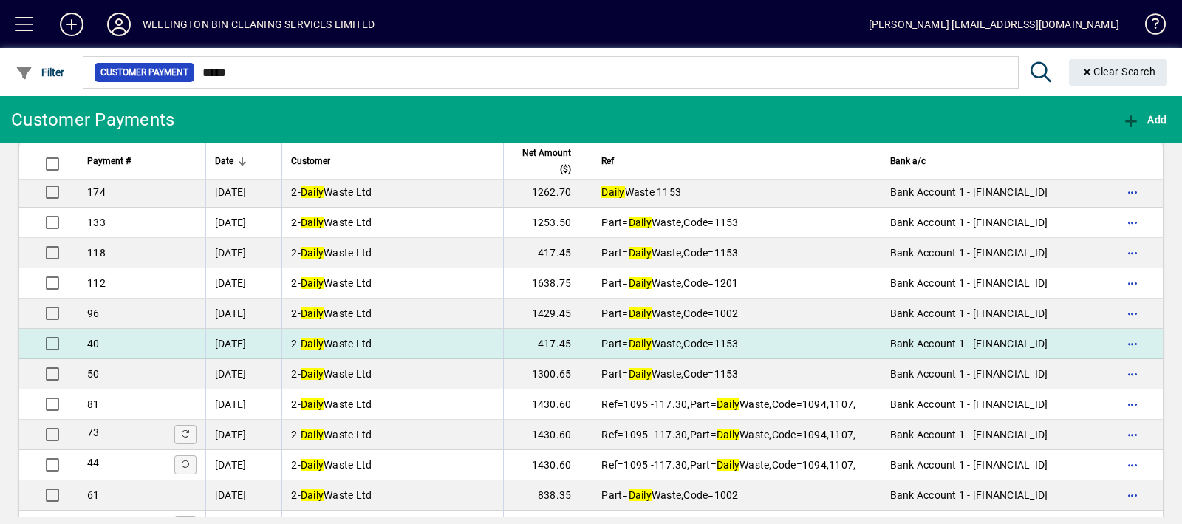
scroll to position [1078, 0]
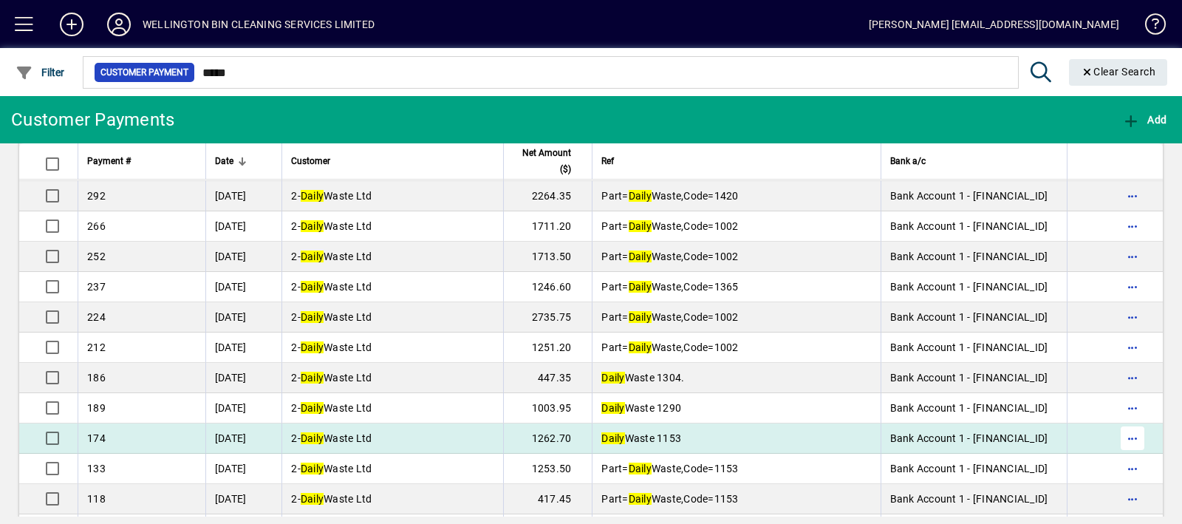
click at [1115, 431] on span "button" at bounding box center [1132, 437] width 35 height 35
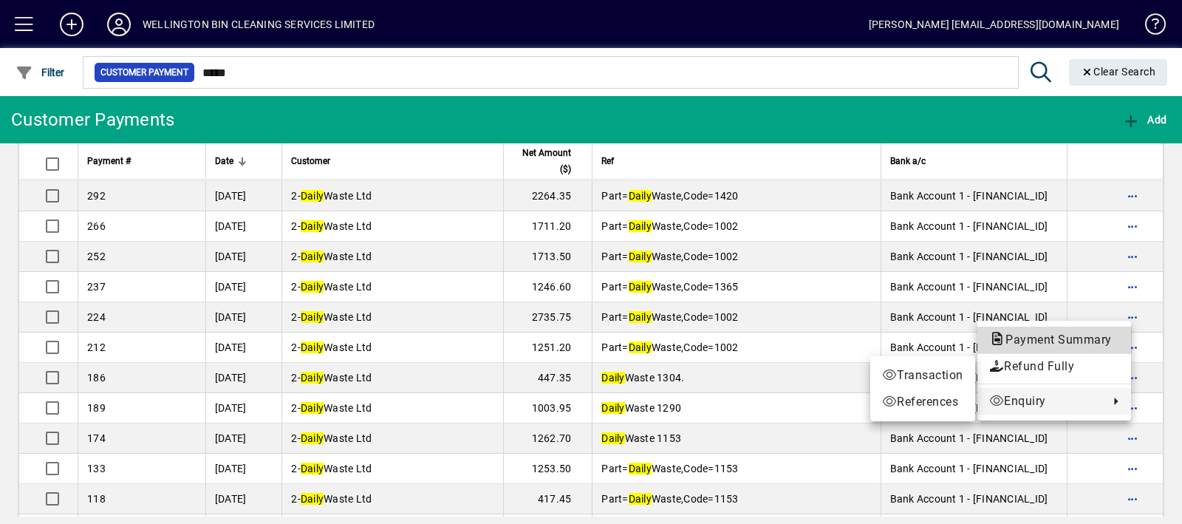
click at [1102, 331] on span "Payment Summary" at bounding box center [1054, 340] width 130 height 18
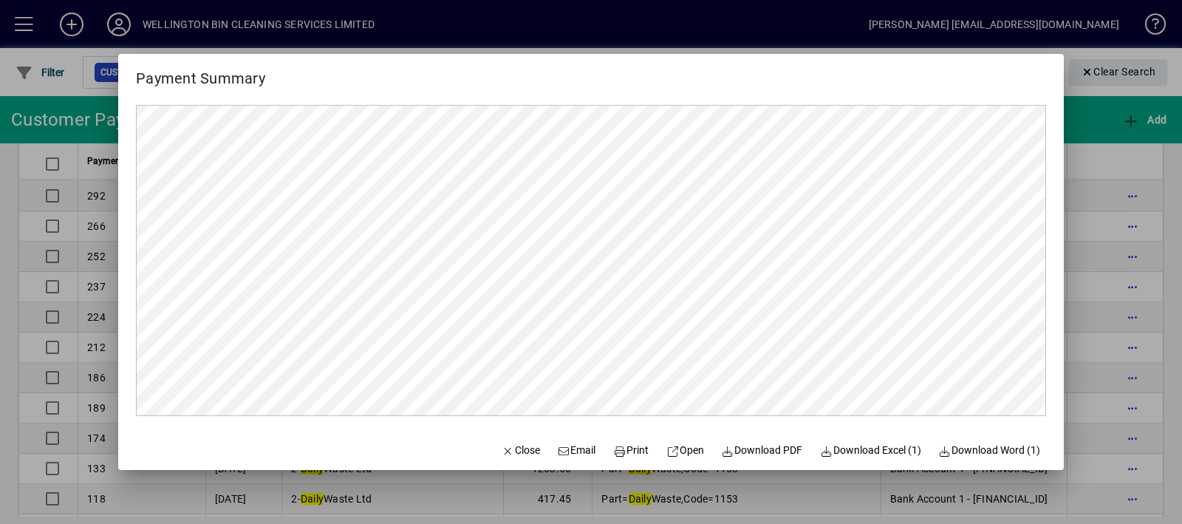
scroll to position [0, 0]
click at [508, 443] on span "Close" at bounding box center [521, 451] width 38 height 16
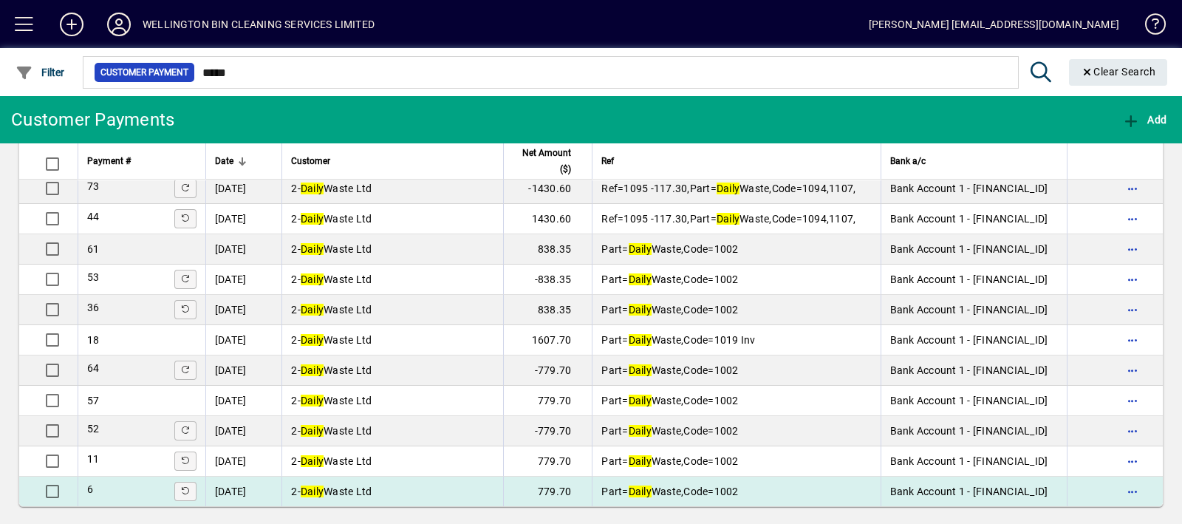
scroll to position [1324, 0]
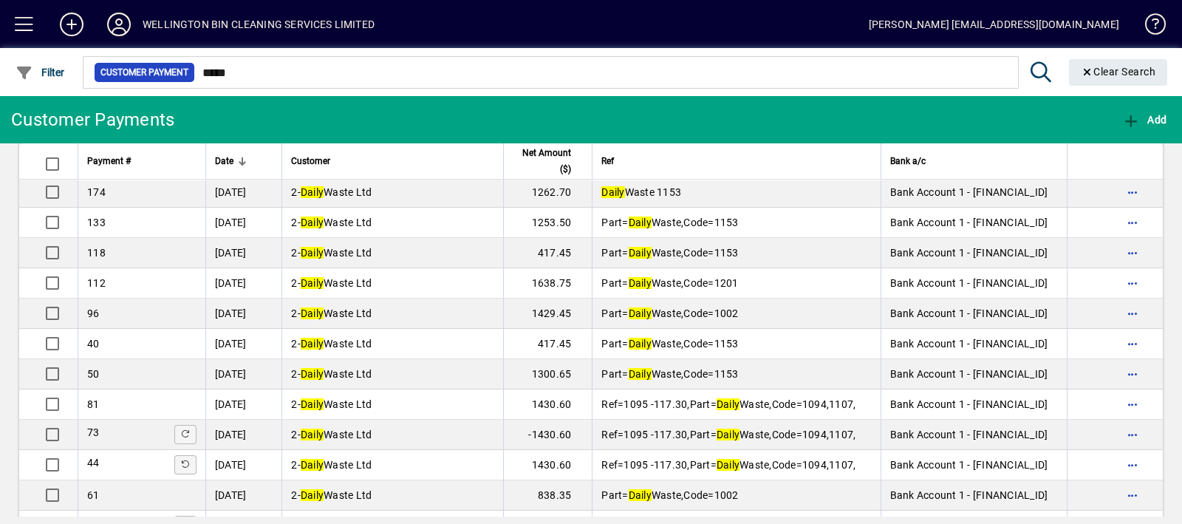
click at [115, 24] on icon at bounding box center [119, 25] width 30 height 24
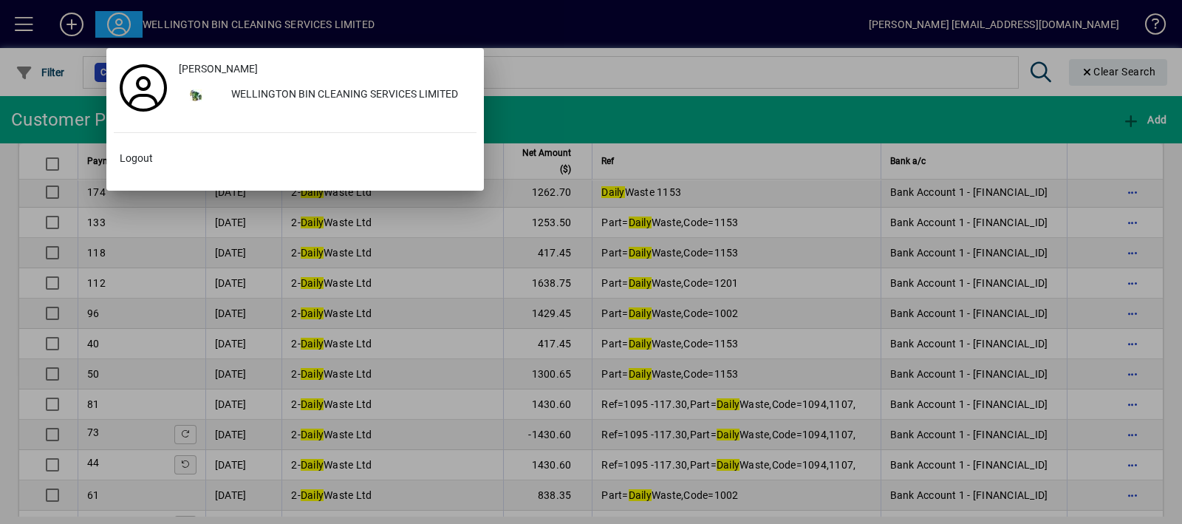
click at [590, 18] on div at bounding box center [591, 262] width 1182 height 524
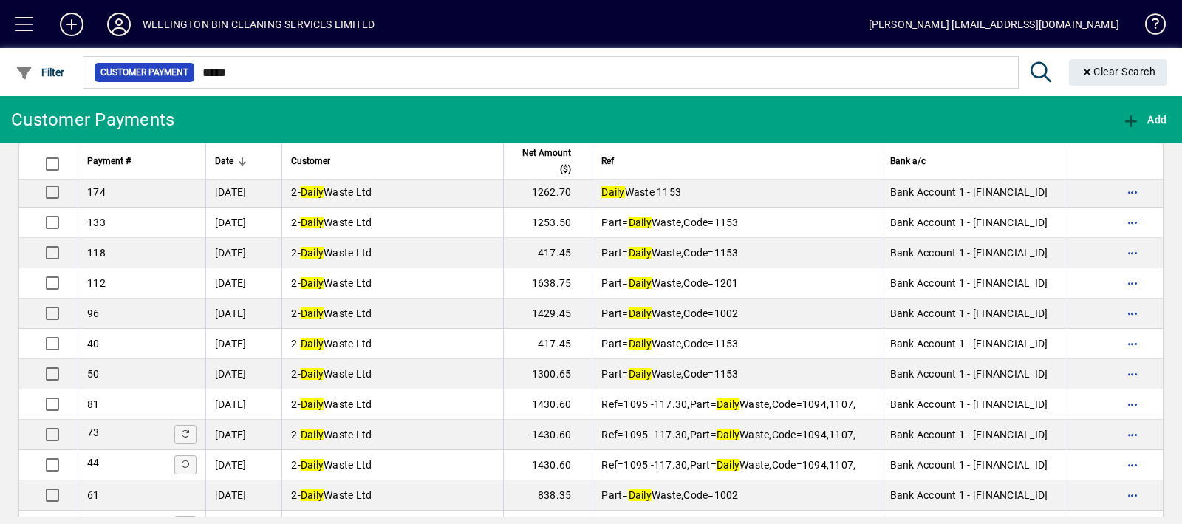
click at [127, 25] on icon at bounding box center [119, 25] width 30 height 24
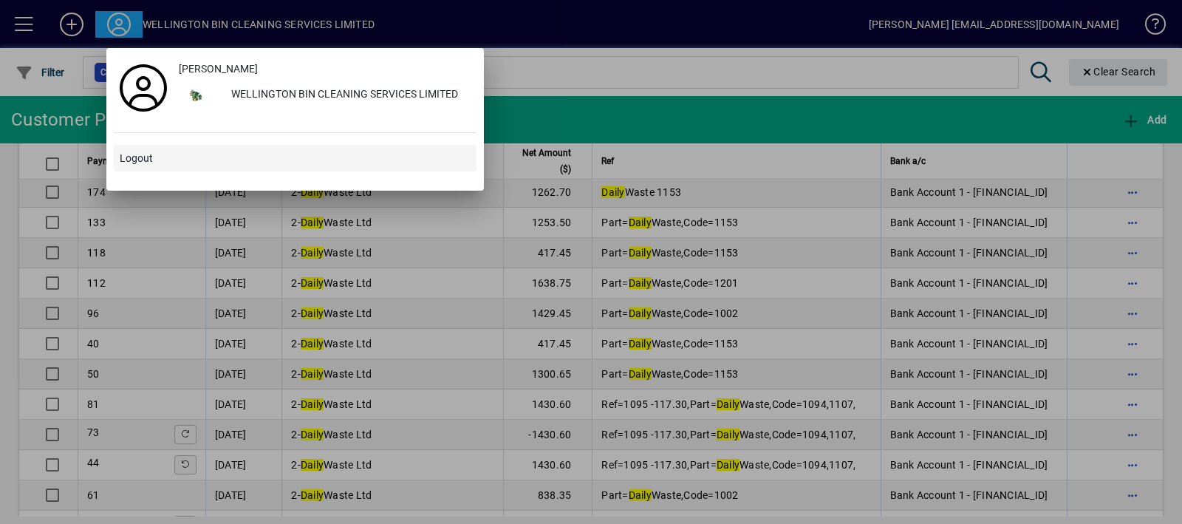
click at [151, 162] on span at bounding box center [295, 157] width 363 height 35
